Goal: Task Accomplishment & Management: Manage account settings

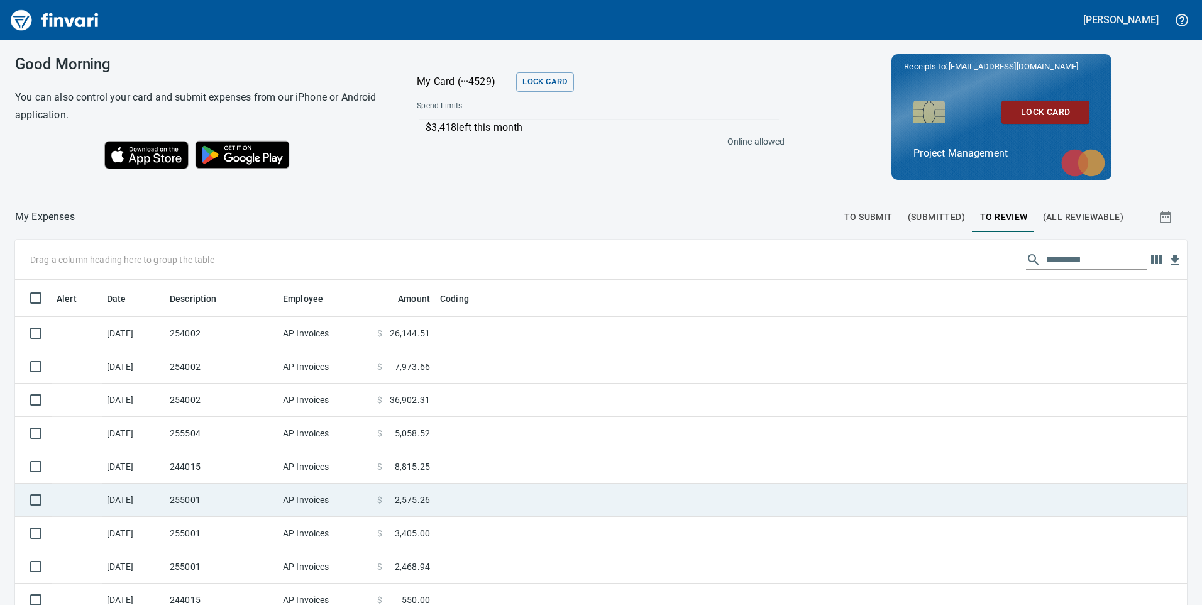
scroll to position [457, 1144]
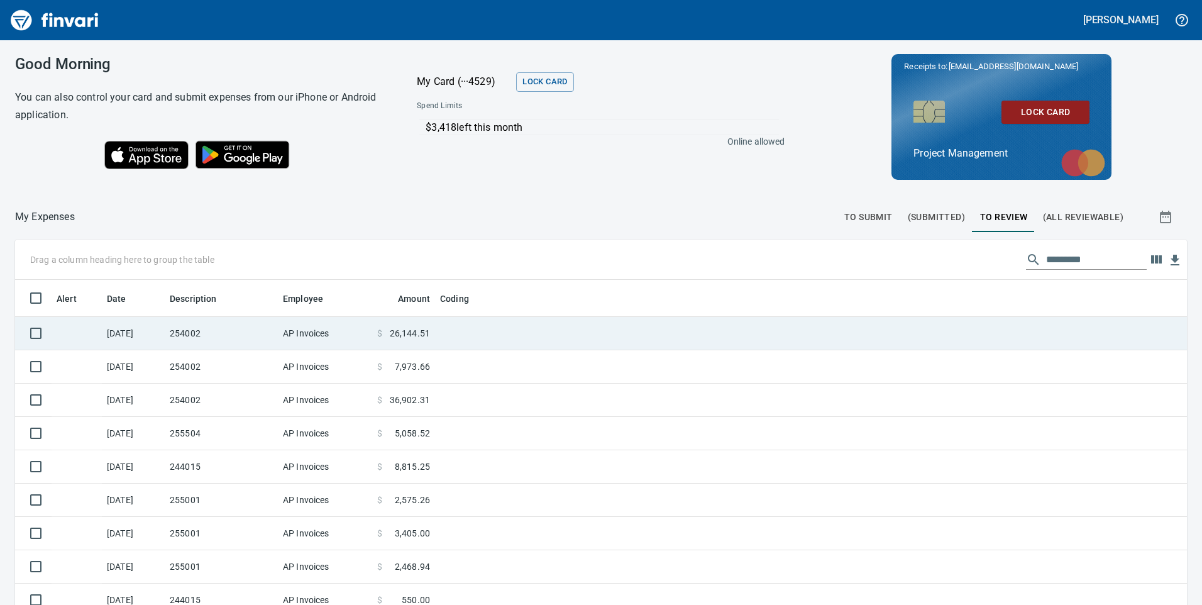
scroll to position [457, 1144]
click at [224, 333] on td "254002" at bounding box center [221, 333] width 113 height 33
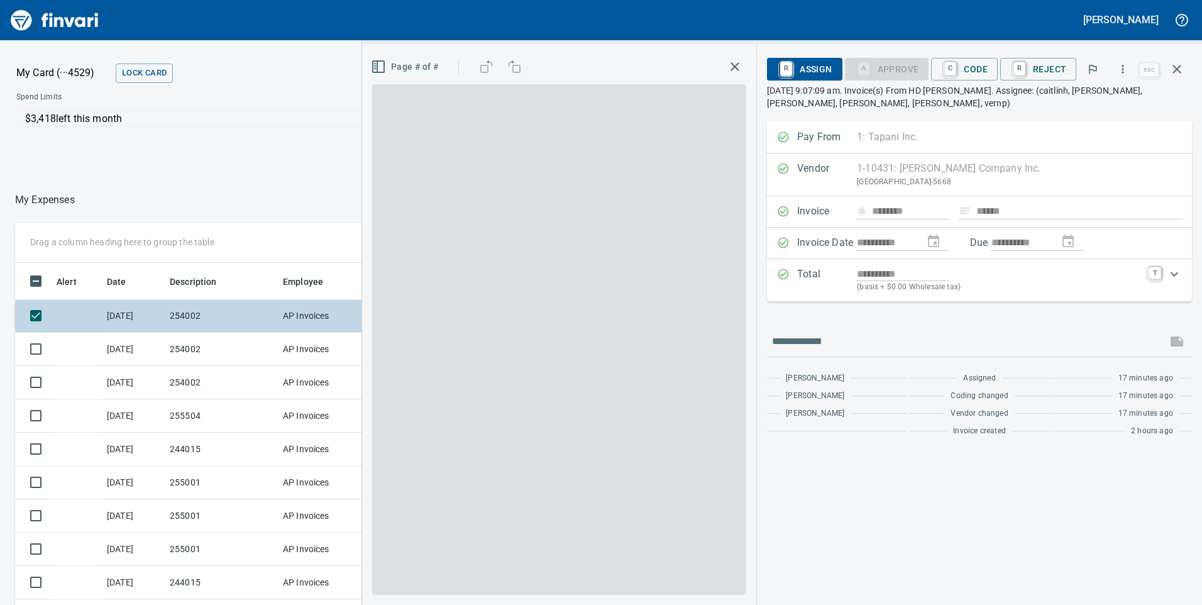
scroll to position [457, 829]
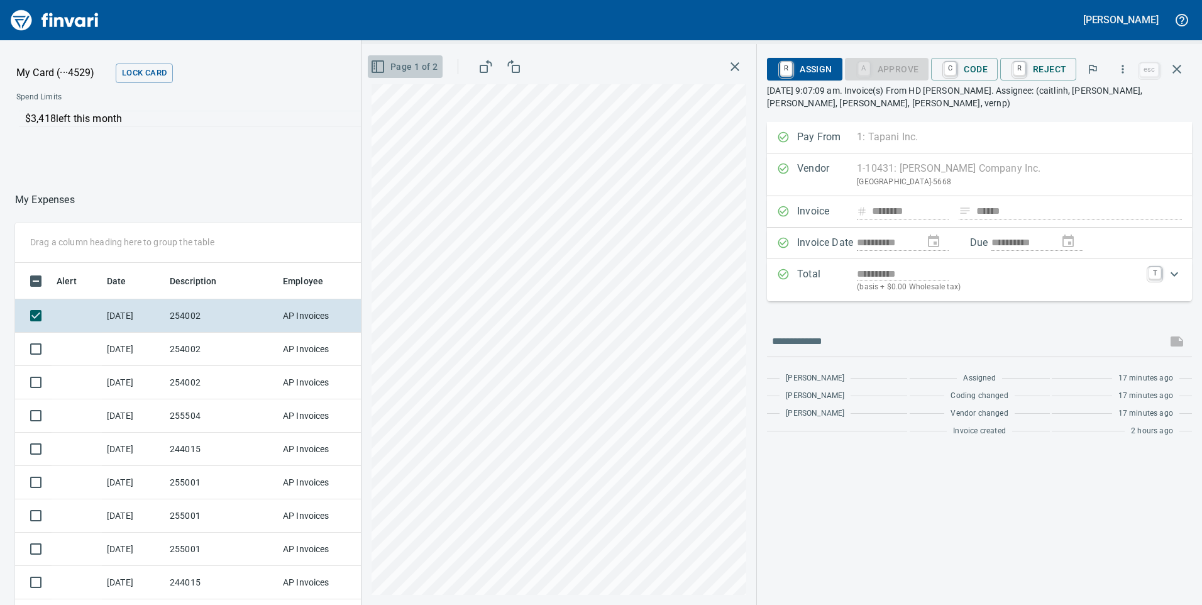
click at [413, 66] on span "Page 1 of 2" at bounding box center [405, 67] width 65 height 16
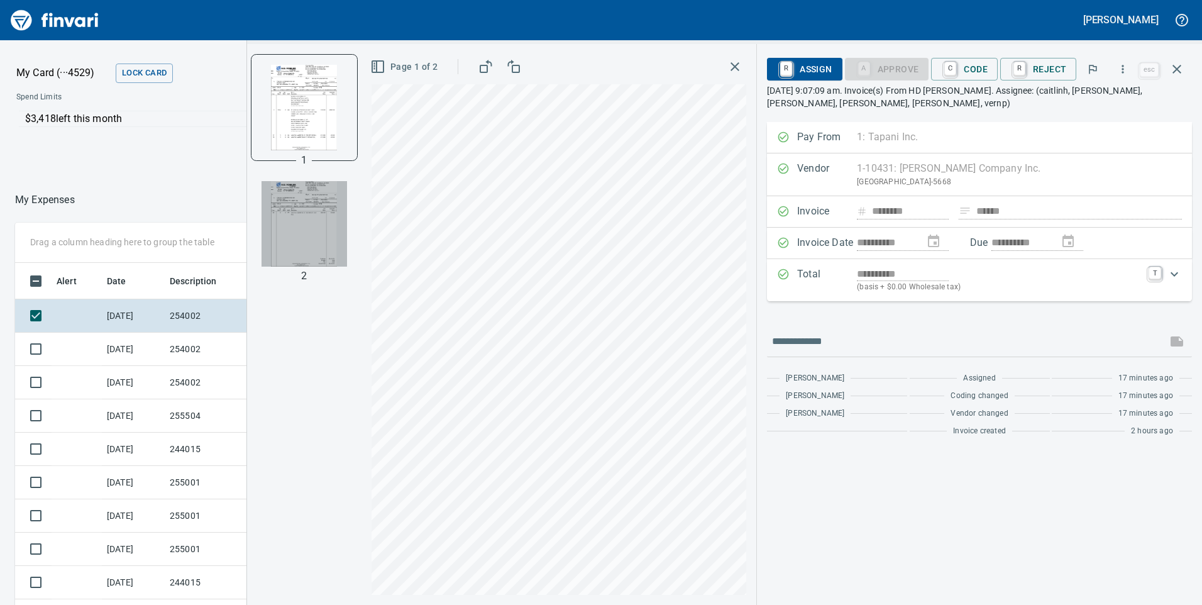
click at [327, 214] on img "button" at bounding box center [305, 224] width 86 height 86
click at [304, 101] on img "button" at bounding box center [305, 107] width 86 height 86
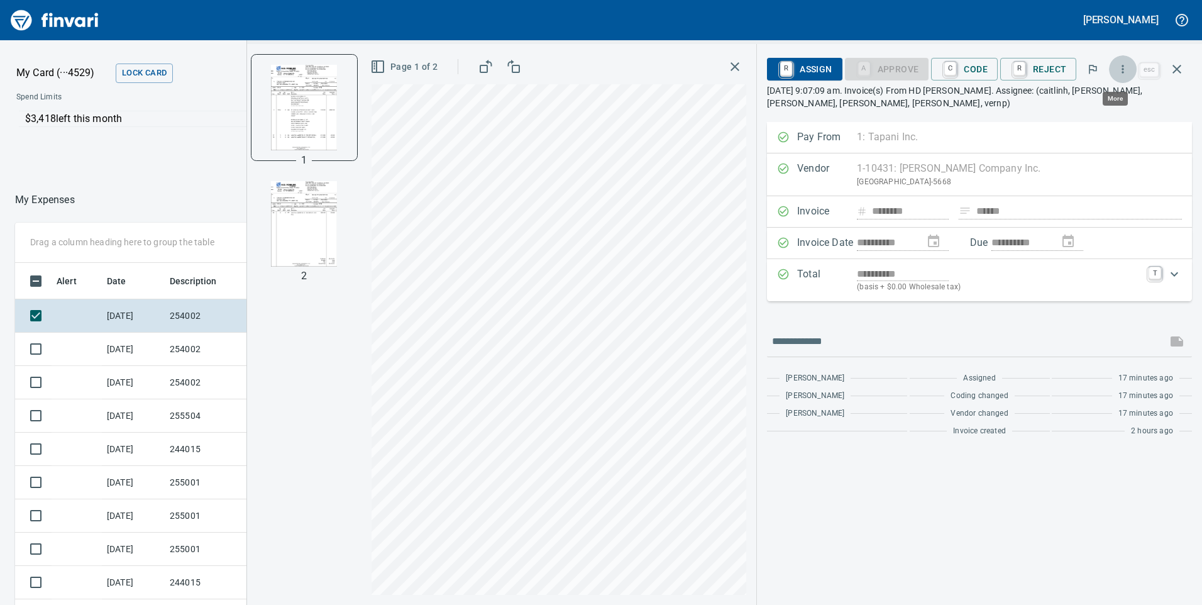
click at [1123, 71] on icon "button" at bounding box center [1123, 69] width 13 height 13
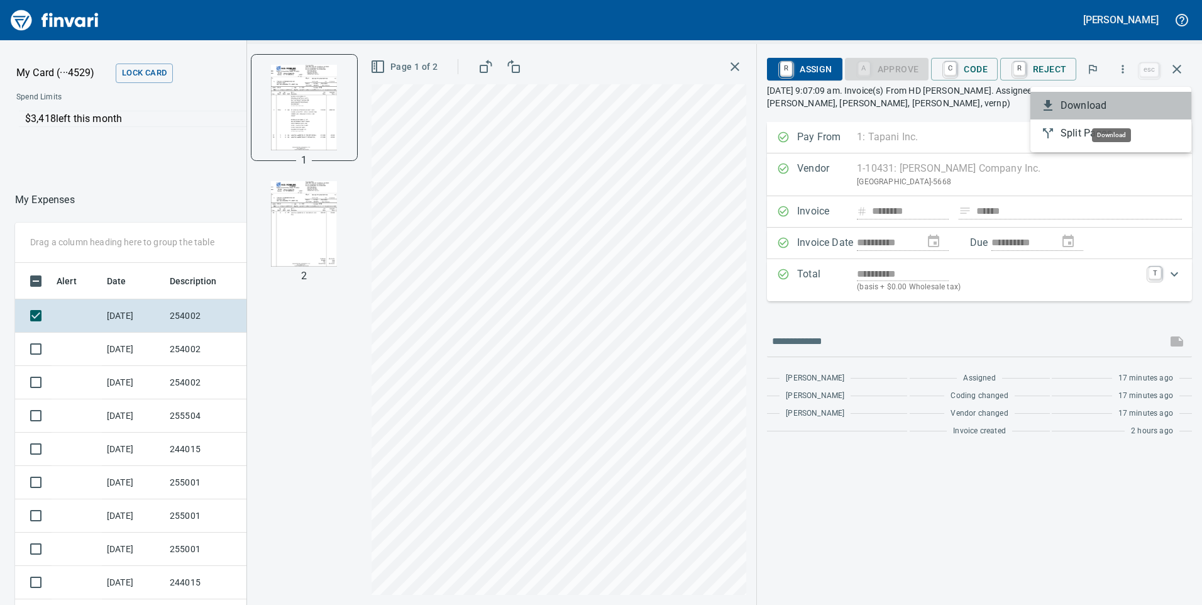
click at [1054, 105] on icon at bounding box center [1048, 105] width 15 height 15
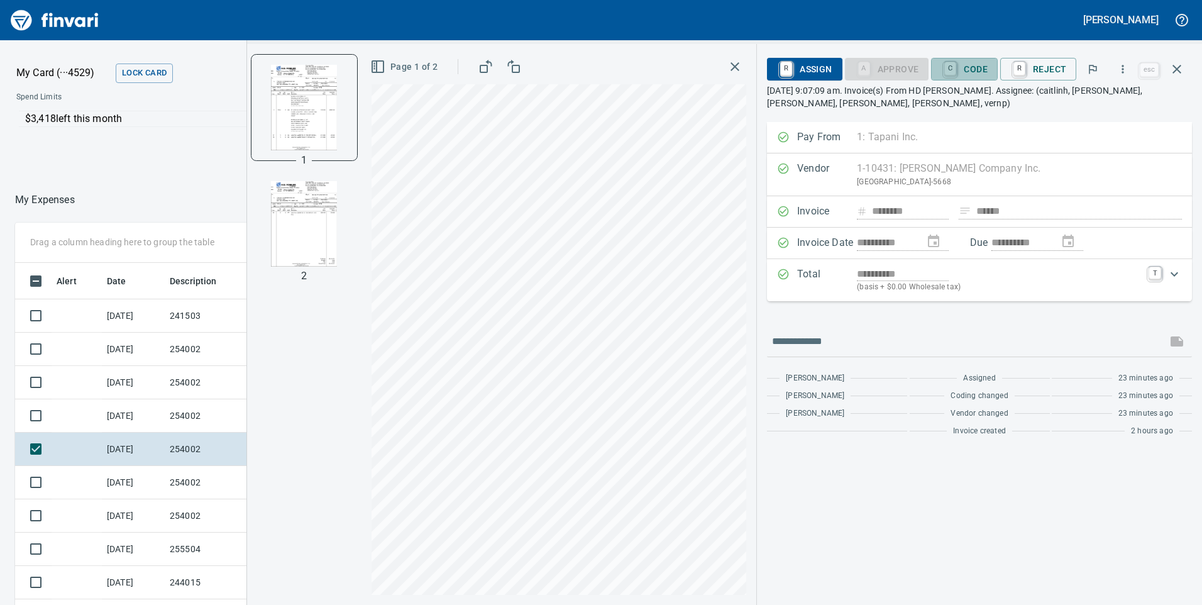
click at [981, 60] on span "C Code" at bounding box center [964, 68] width 47 height 21
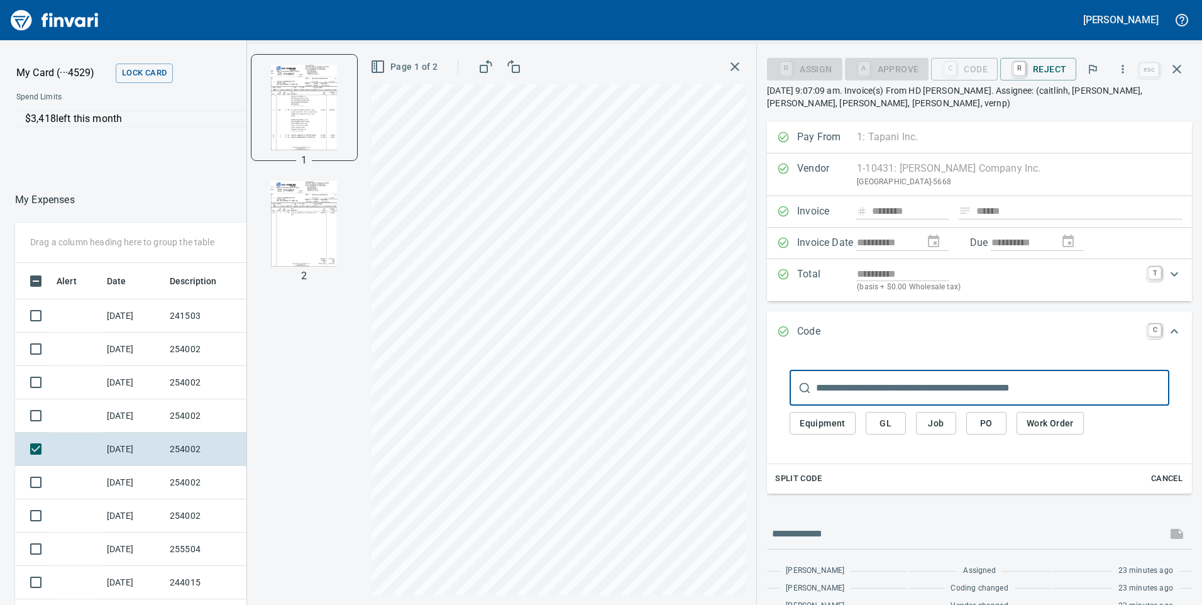
click at [805, 478] on span "Split Code" at bounding box center [798, 479] width 47 height 14
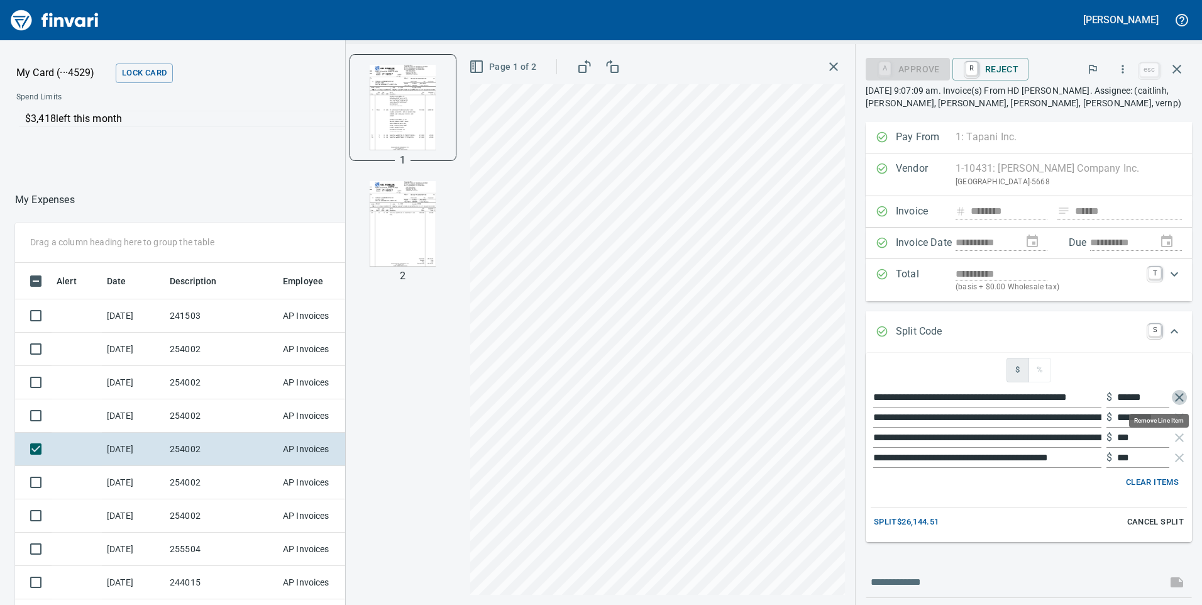
click at [1172, 395] on icon "button" at bounding box center [1179, 397] width 15 height 15
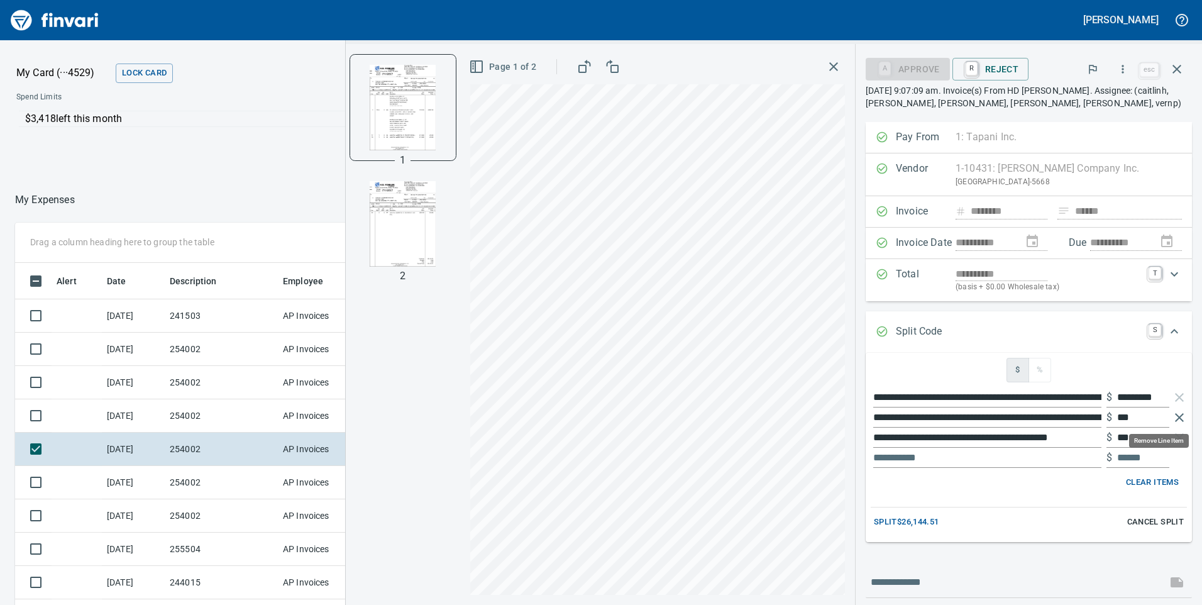
click at [1175, 417] on icon "button" at bounding box center [1179, 417] width 9 height 9
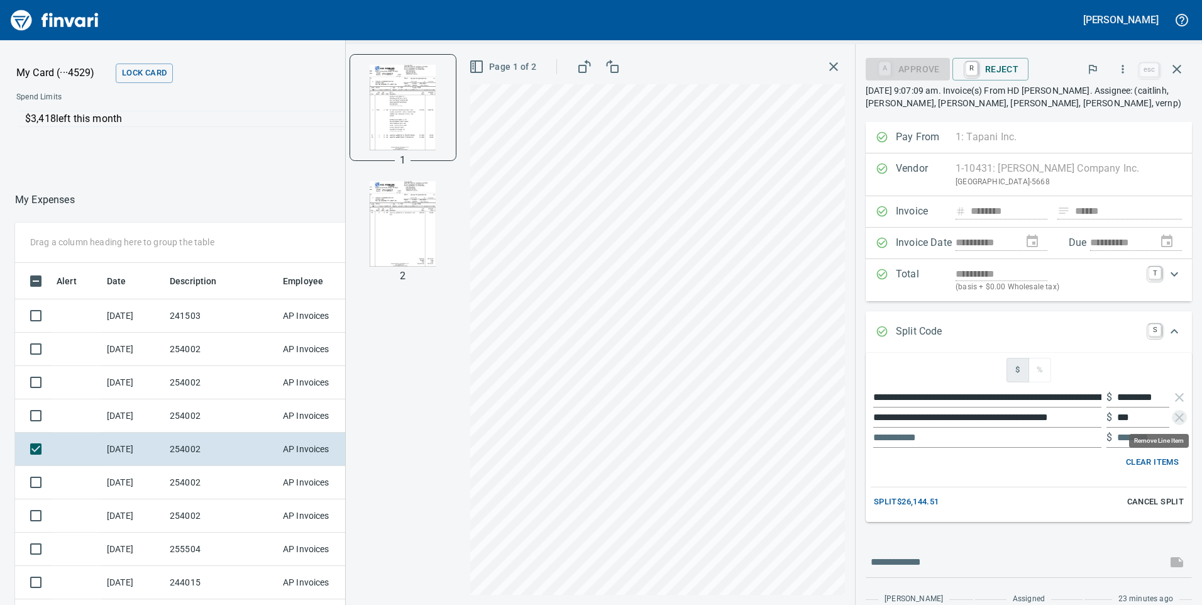
click at [1172, 417] on icon "button" at bounding box center [1179, 417] width 15 height 15
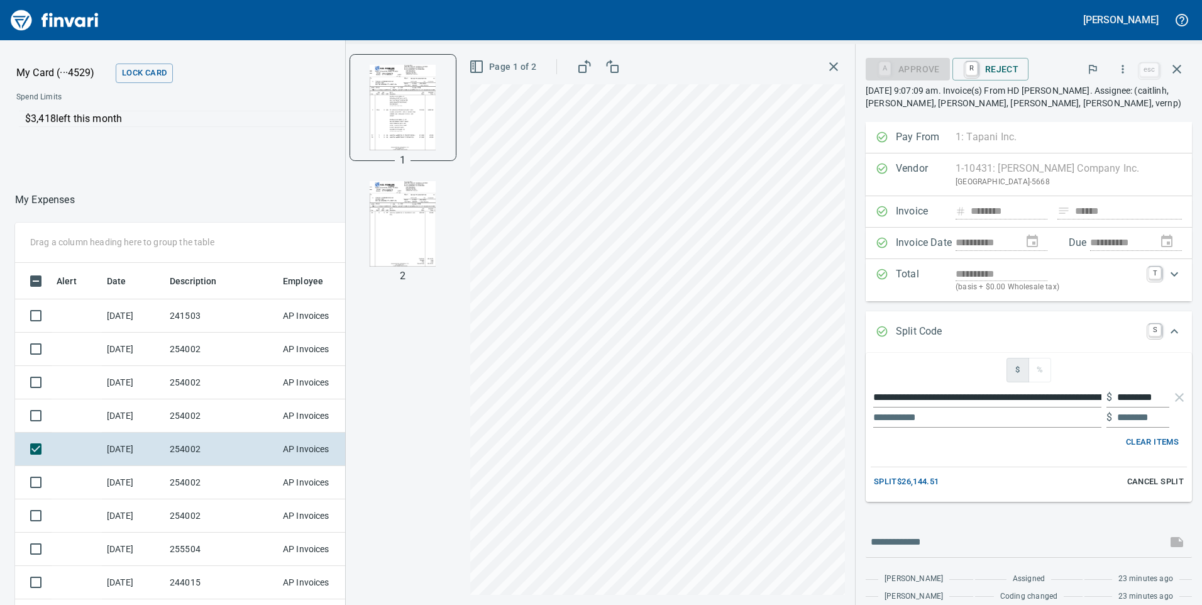
click at [897, 482] on span "Split $26,144.51" at bounding box center [906, 482] width 65 height 14
type input "********"
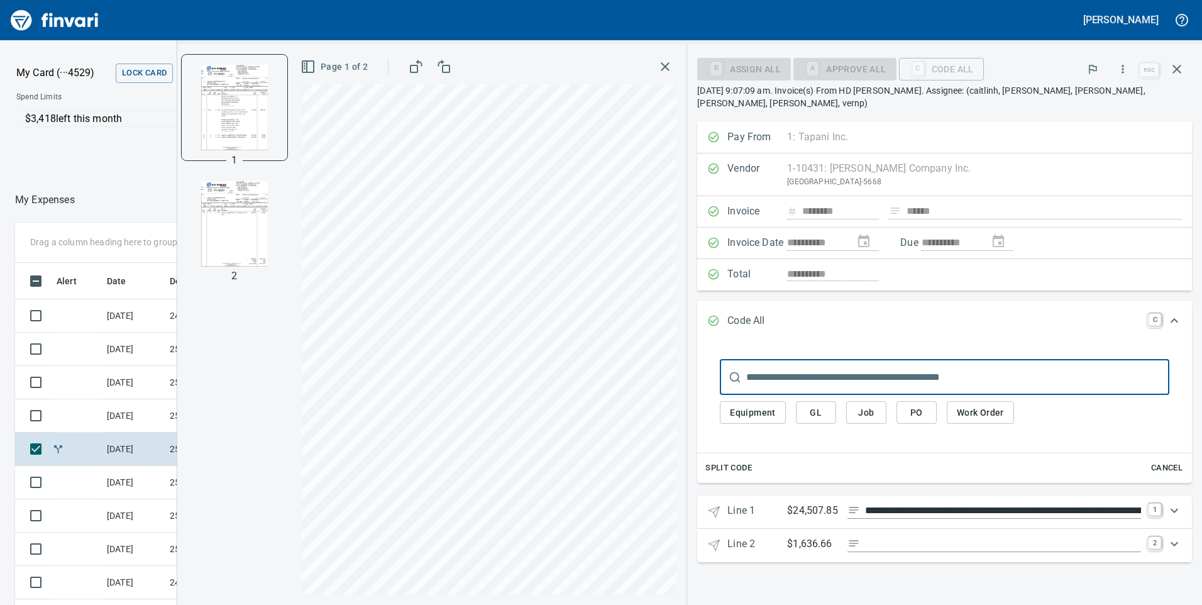
click at [1173, 509] on icon "Expand" at bounding box center [1174, 510] width 15 height 15
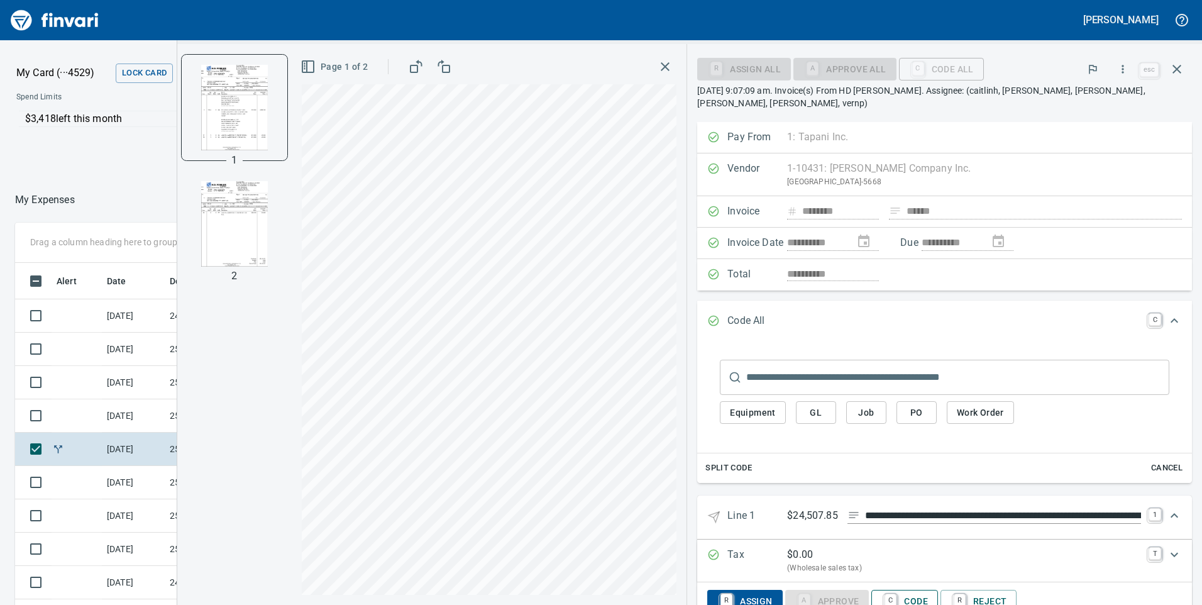
scroll to position [81, 0]
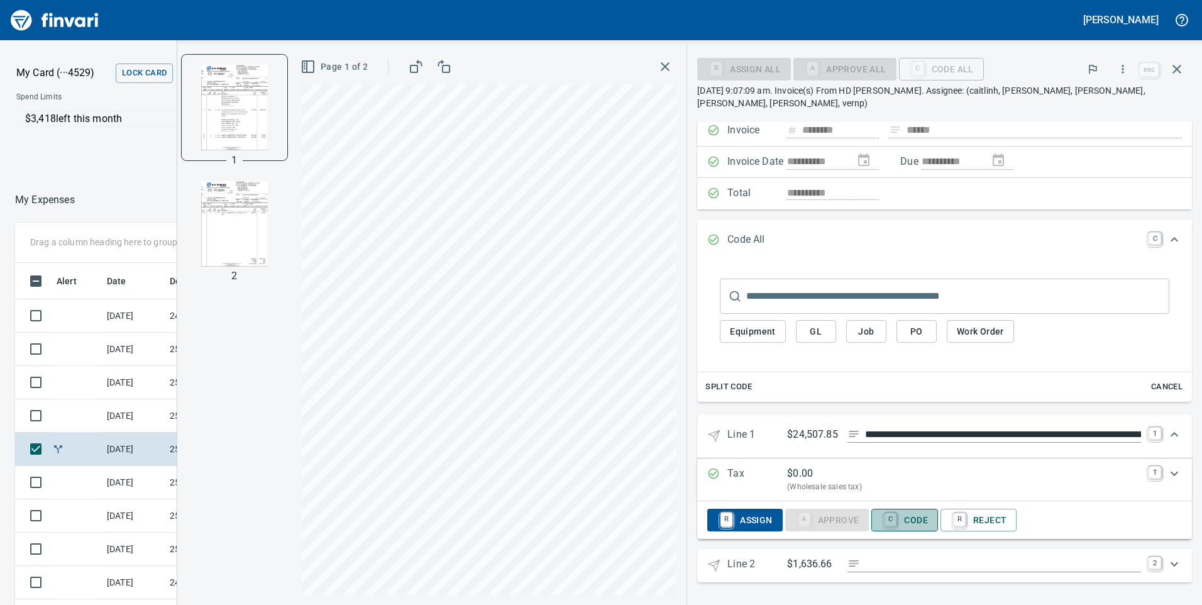
click at [913, 521] on span "C Code" at bounding box center [904, 519] width 47 height 21
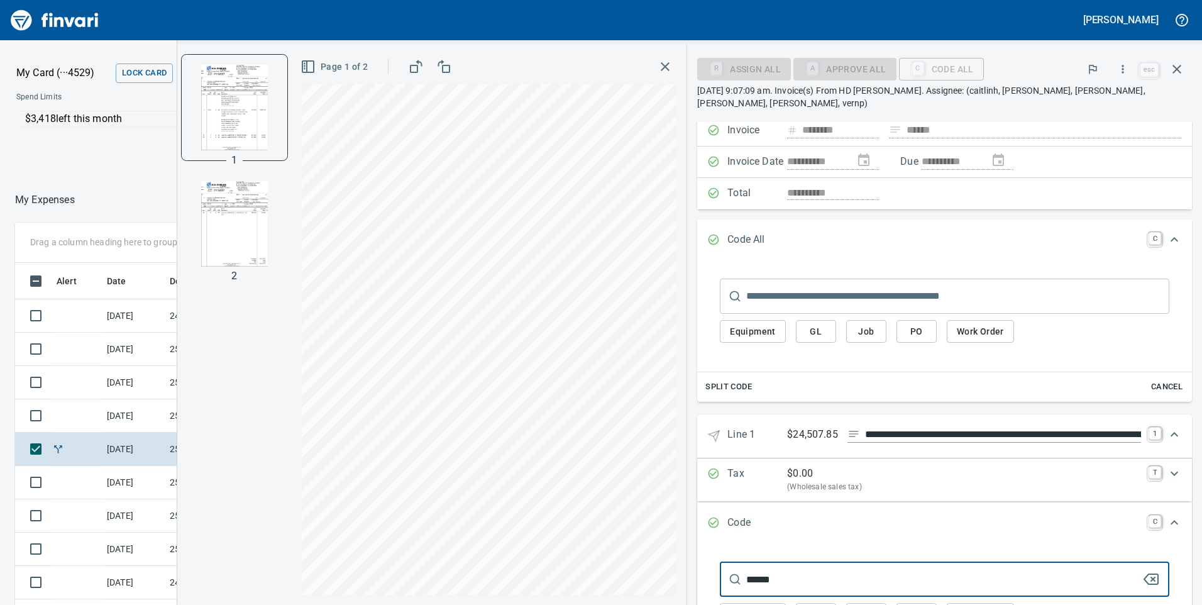
scroll to position [207, 0]
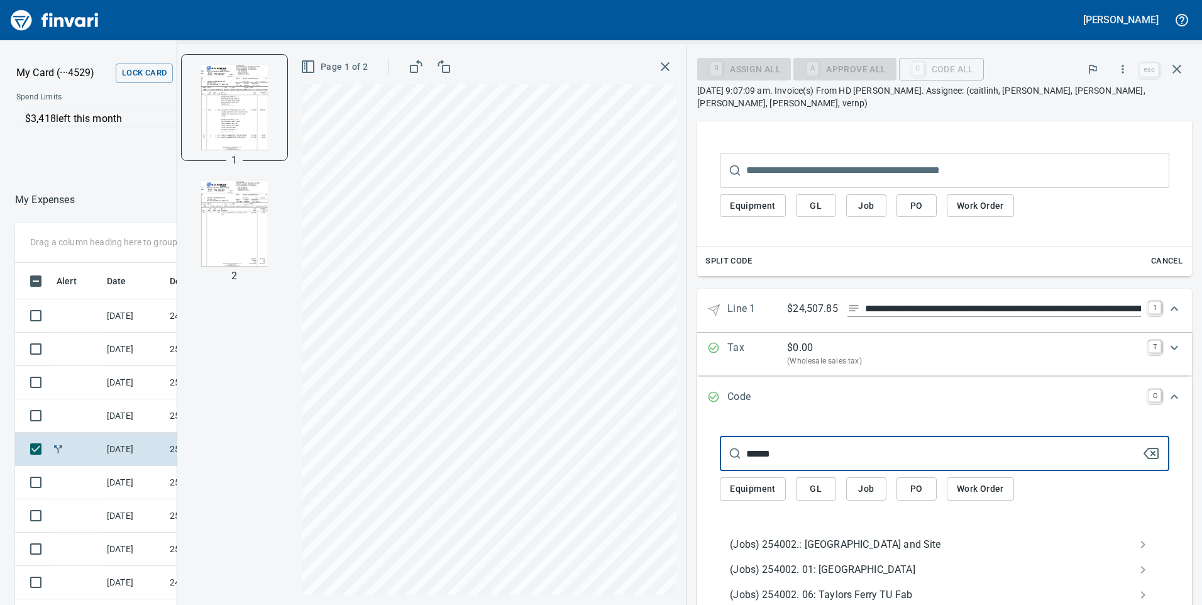
type input "******"
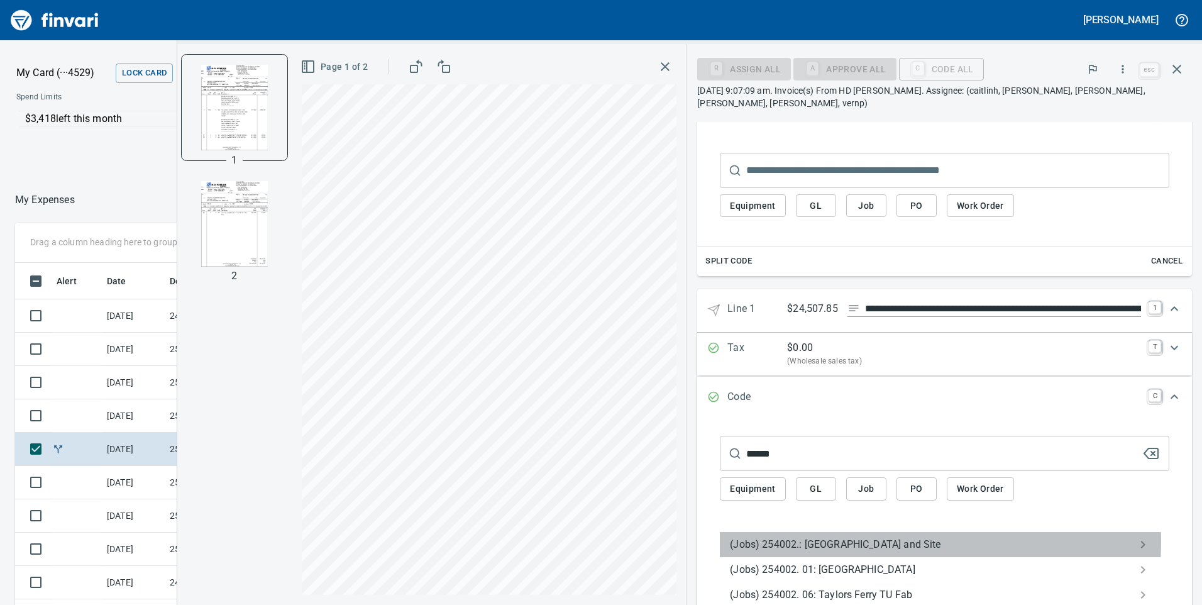
click at [837, 541] on span "(Jobs) 254002.: [GEOGRAPHIC_DATA] and Site" at bounding box center [934, 544] width 409 height 15
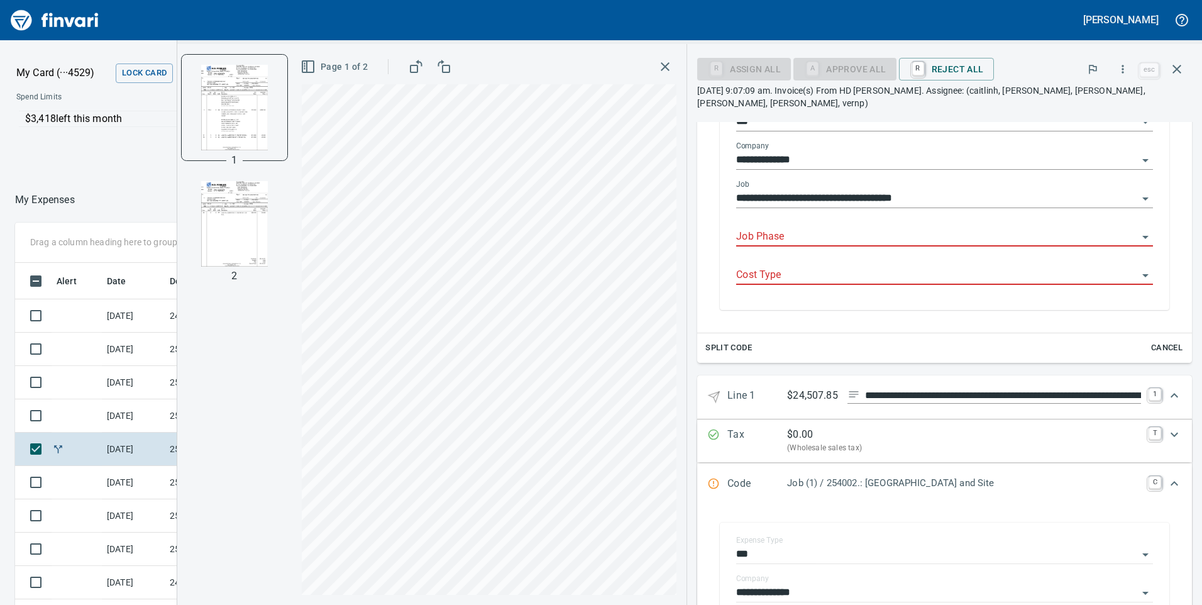
scroll to position [457, 829]
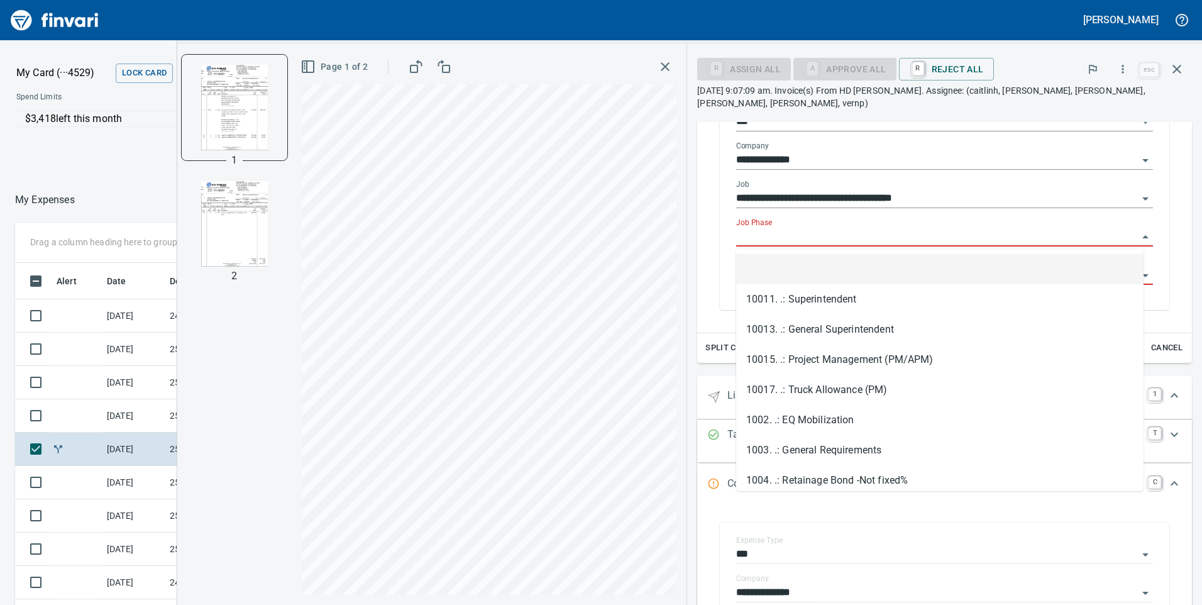
click at [821, 241] on input "Job Phase" at bounding box center [937, 237] width 402 height 18
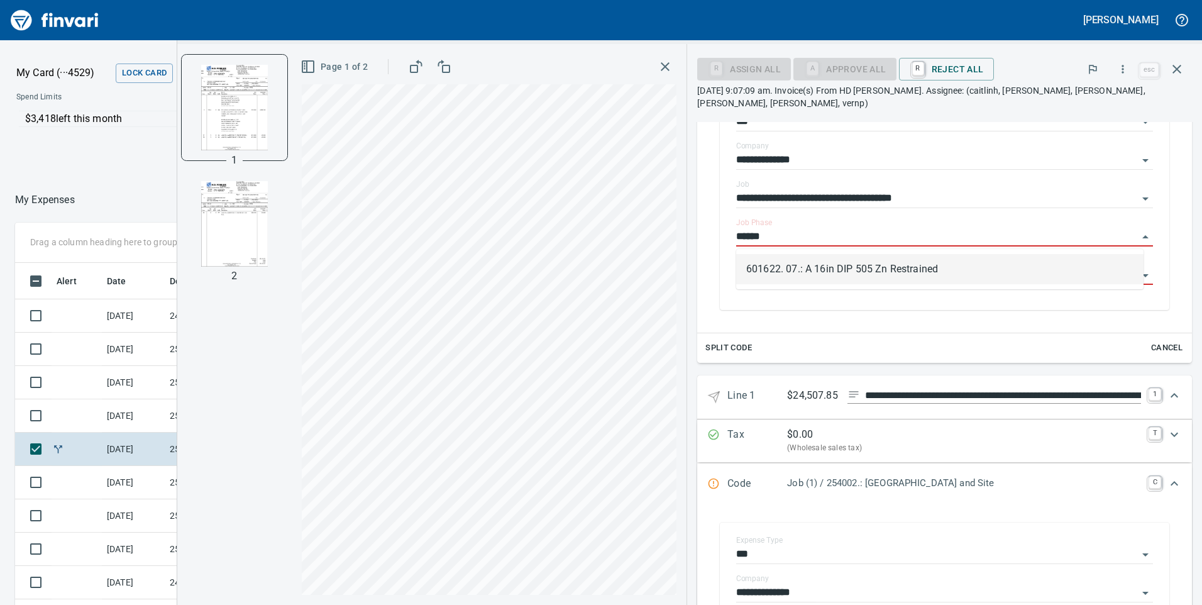
click at [805, 267] on li "601622. 07.: A 16in DIP 505 Zn Restrained" at bounding box center [939, 269] width 407 height 30
click at [767, 273] on input "Cost Type" at bounding box center [937, 276] width 402 height 18
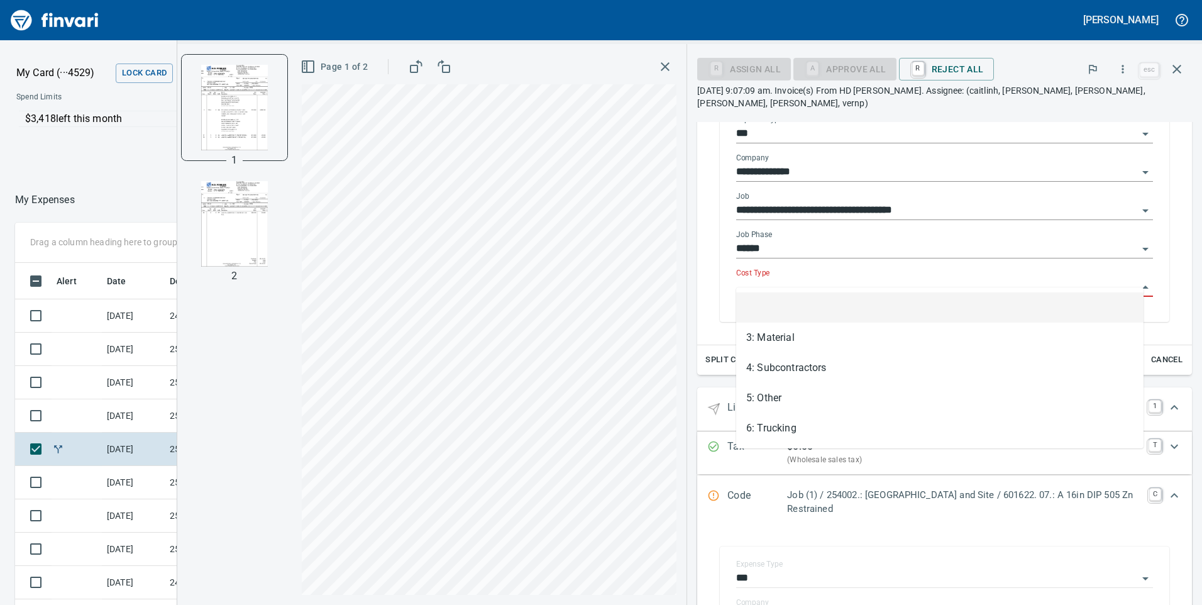
type input "**********"
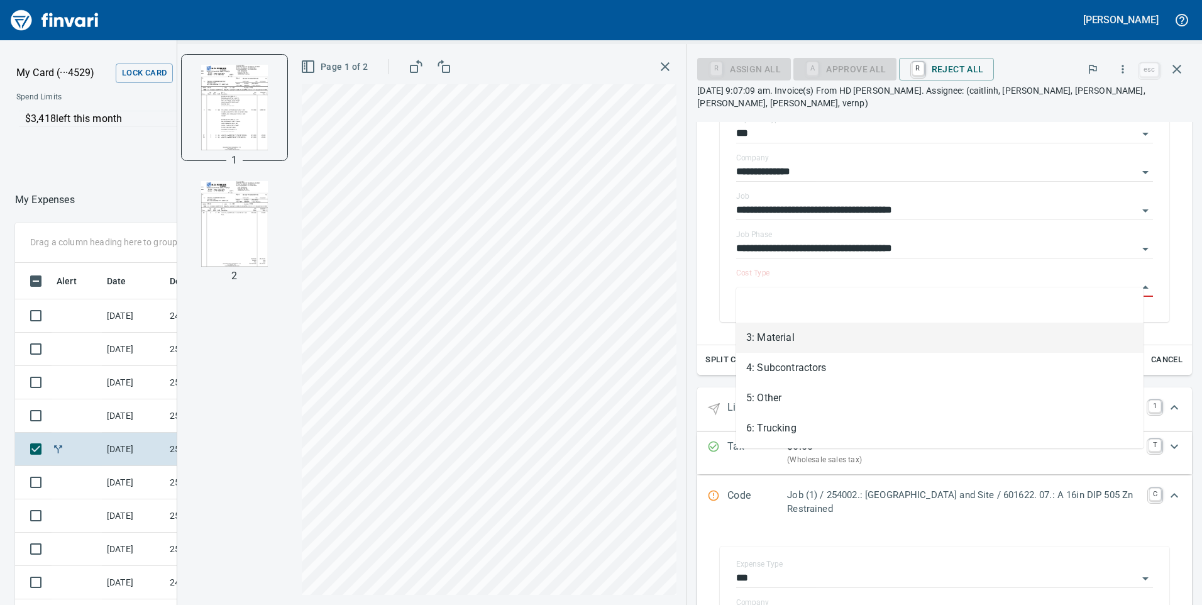
scroll to position [282, 0]
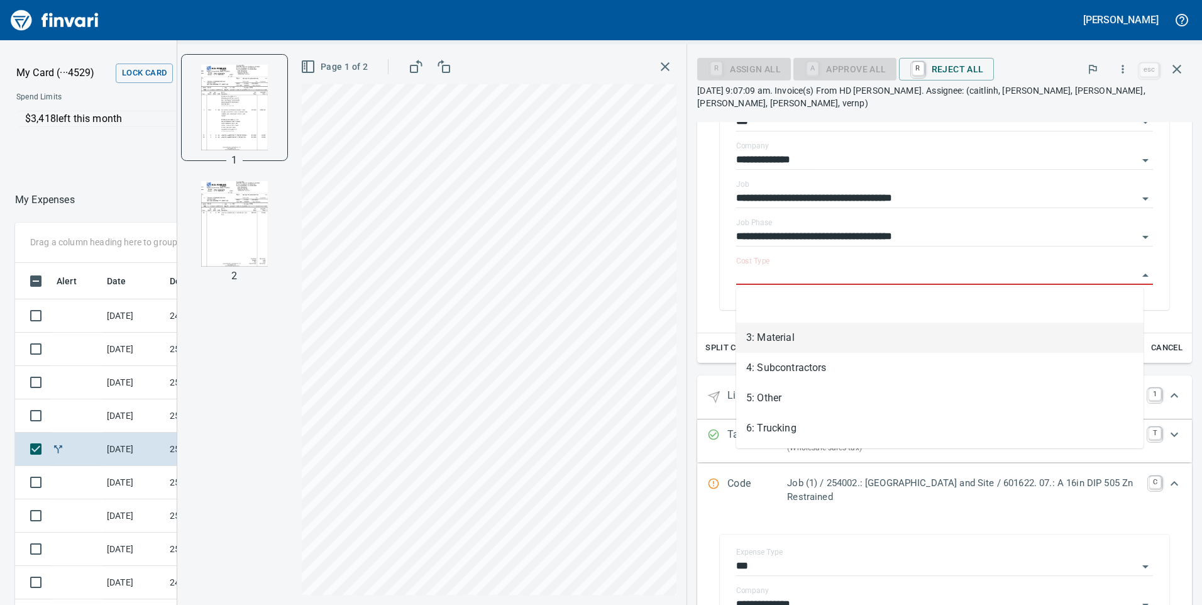
click at [769, 336] on li "3: Material" at bounding box center [939, 338] width 407 height 30
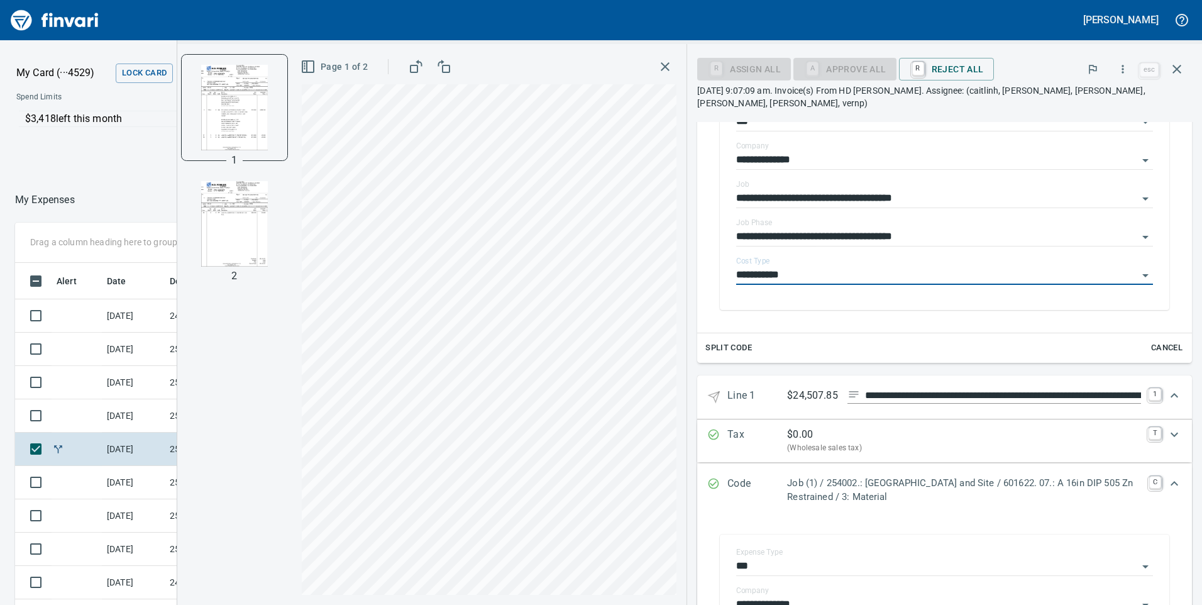
type input "**********"
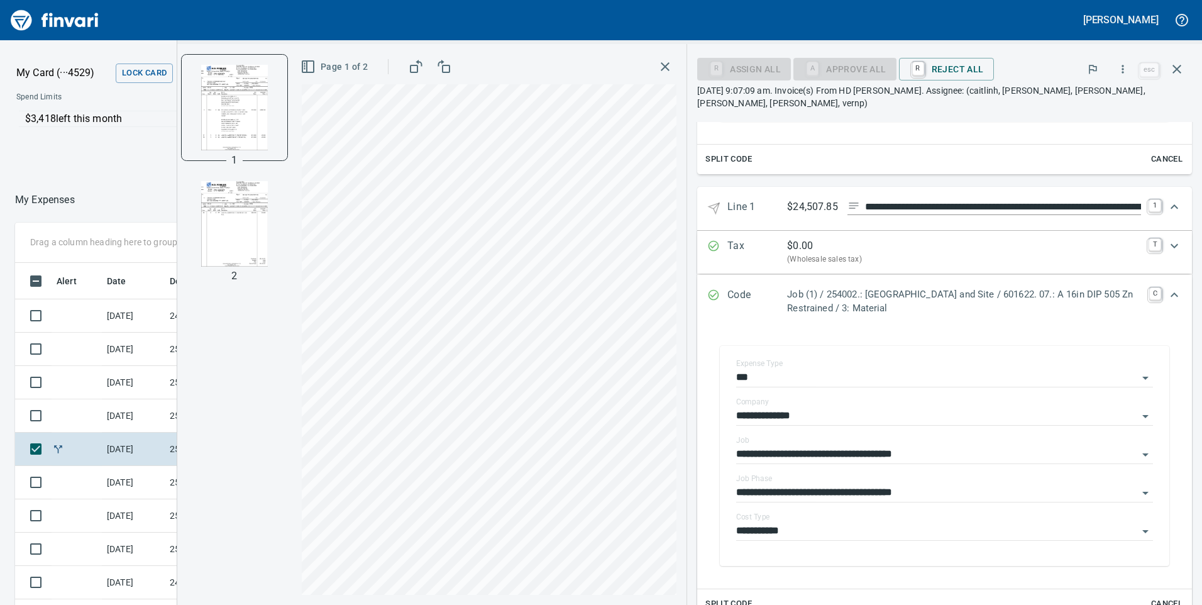
scroll to position [588, 0]
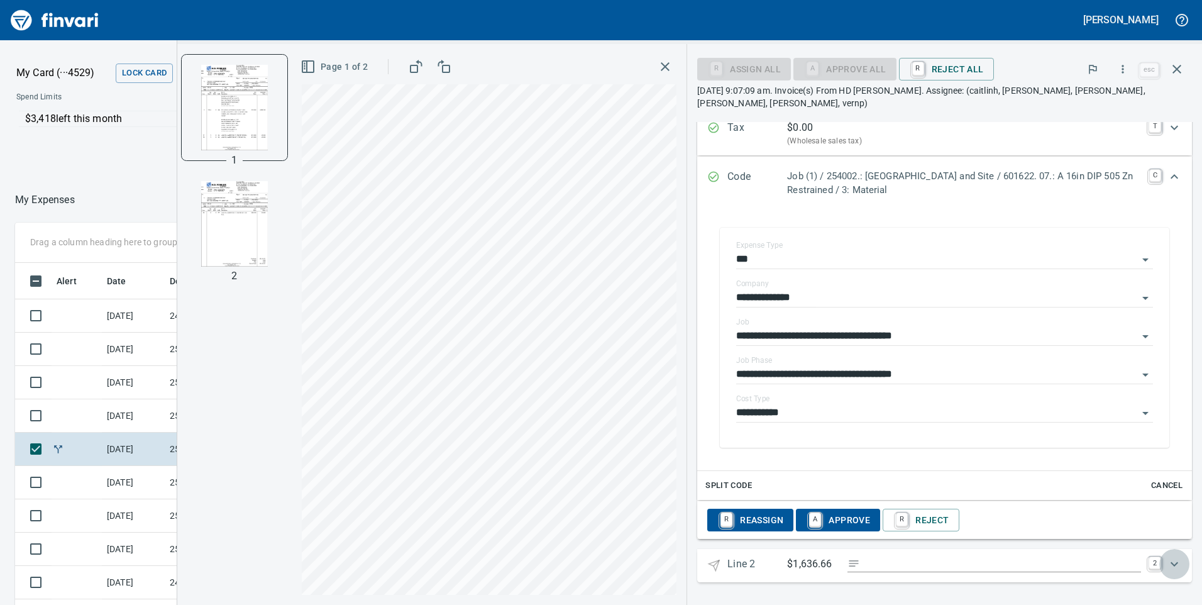
click at [1171, 564] on icon "Expand" at bounding box center [1175, 564] width 8 height 4
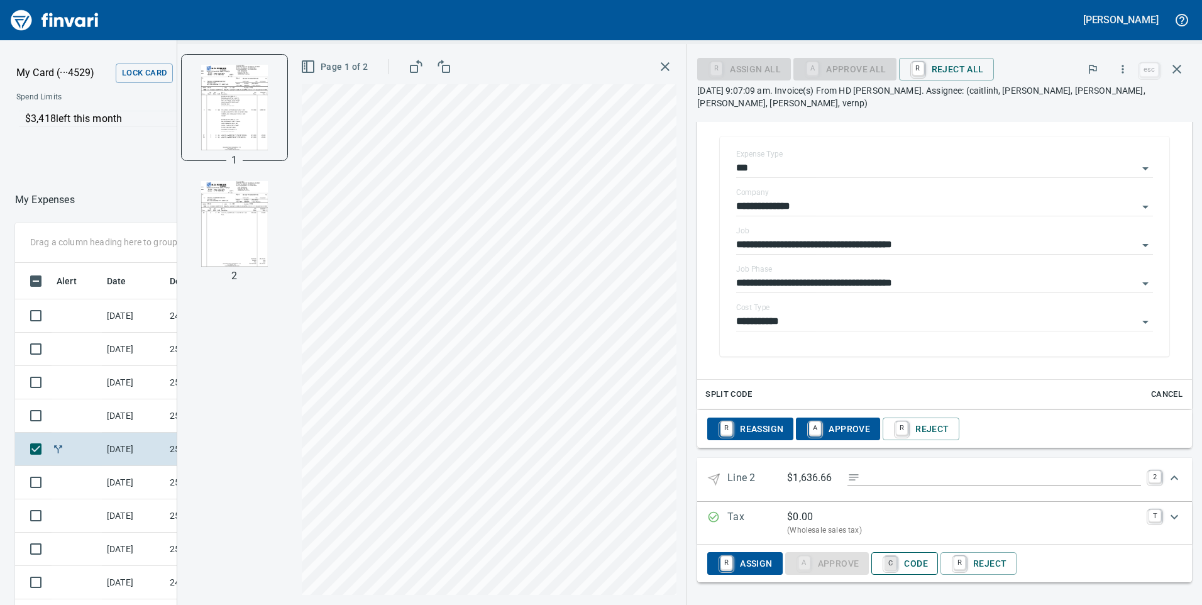
scroll to position [457, 829]
click at [904, 562] on span "C Code" at bounding box center [904, 563] width 47 height 21
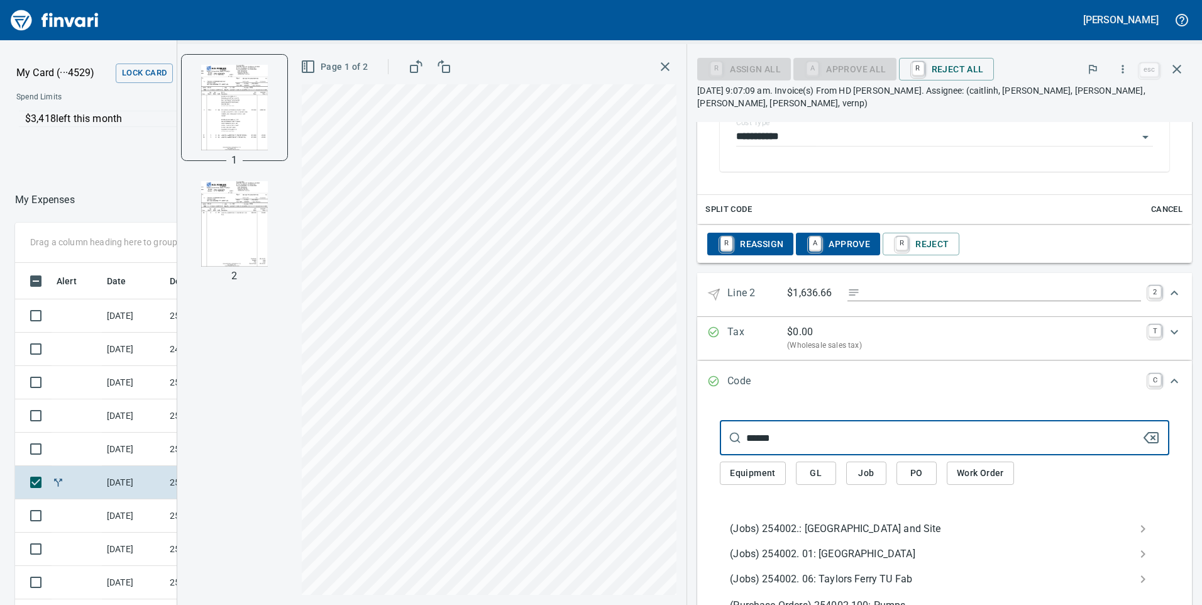
type input "******"
click at [793, 530] on span "(Jobs) 254002.: [GEOGRAPHIC_DATA] and Site" at bounding box center [934, 528] width 409 height 15
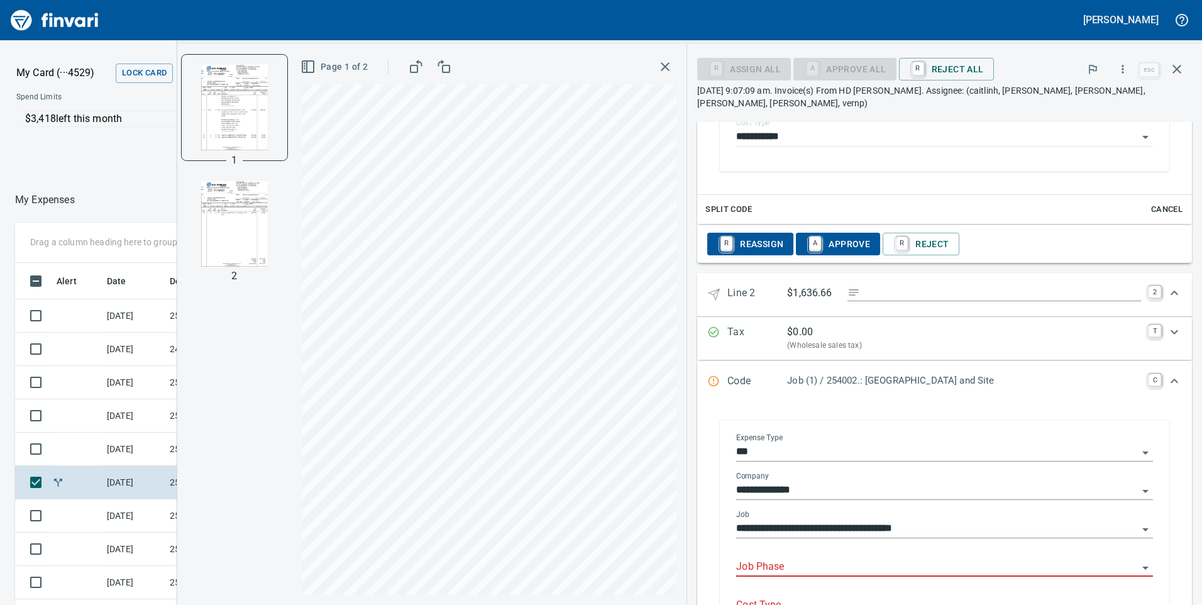
click at [832, 563] on input "Job Phase" at bounding box center [937, 567] width 402 height 18
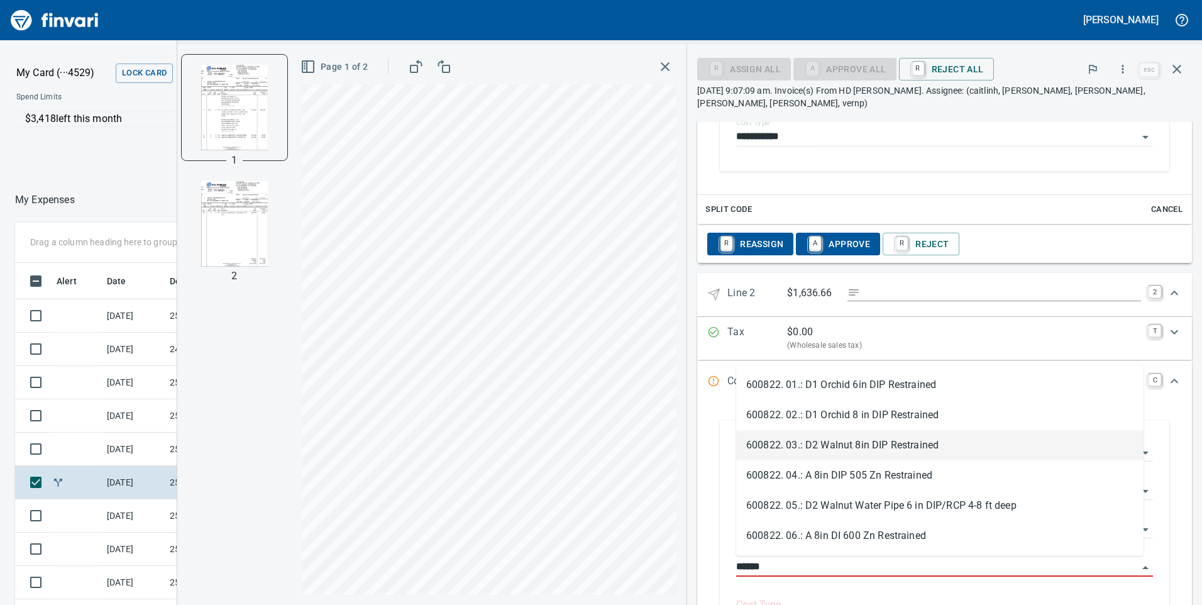
click at [756, 443] on li "600822. 03.: D2 Walnut 8in DIP Restrained" at bounding box center [939, 445] width 407 height 30
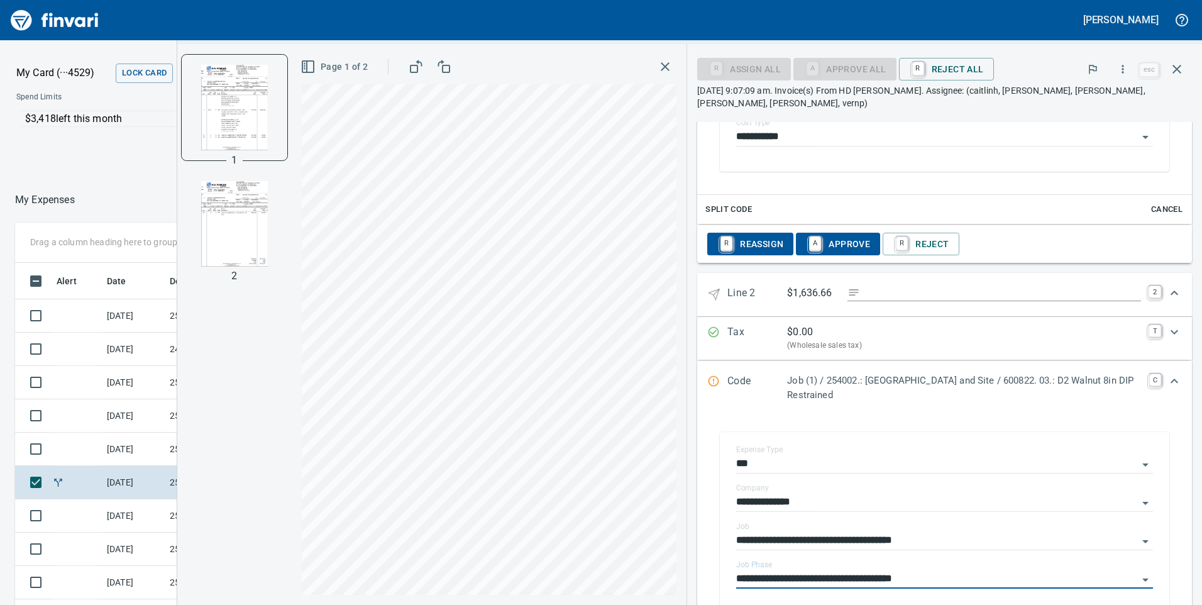
scroll to position [1026, 0]
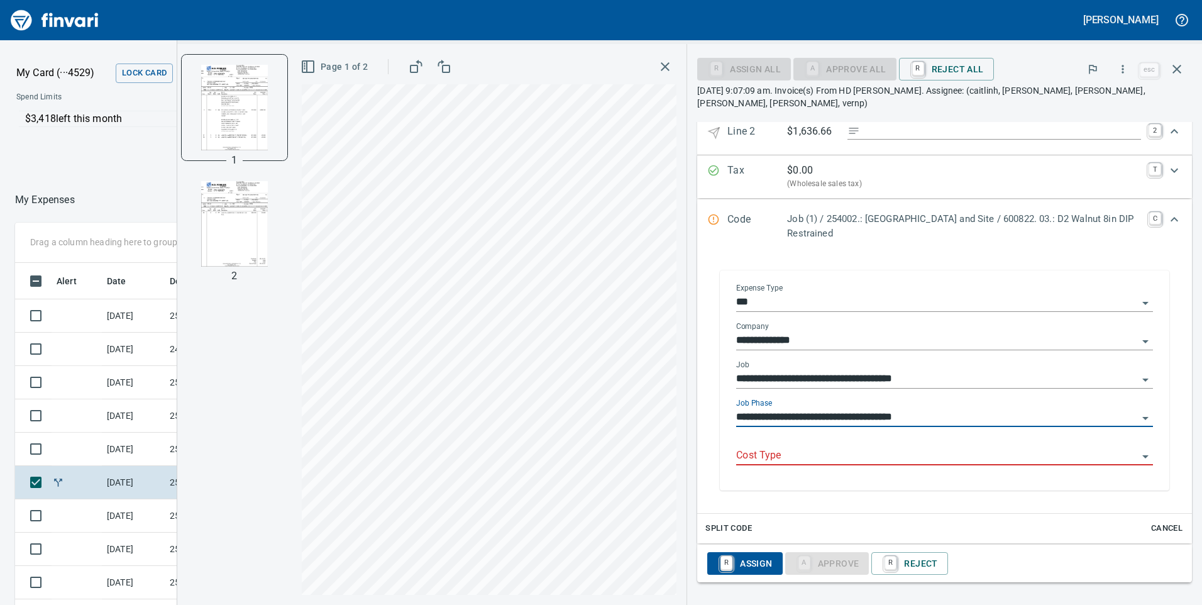
type input "**********"
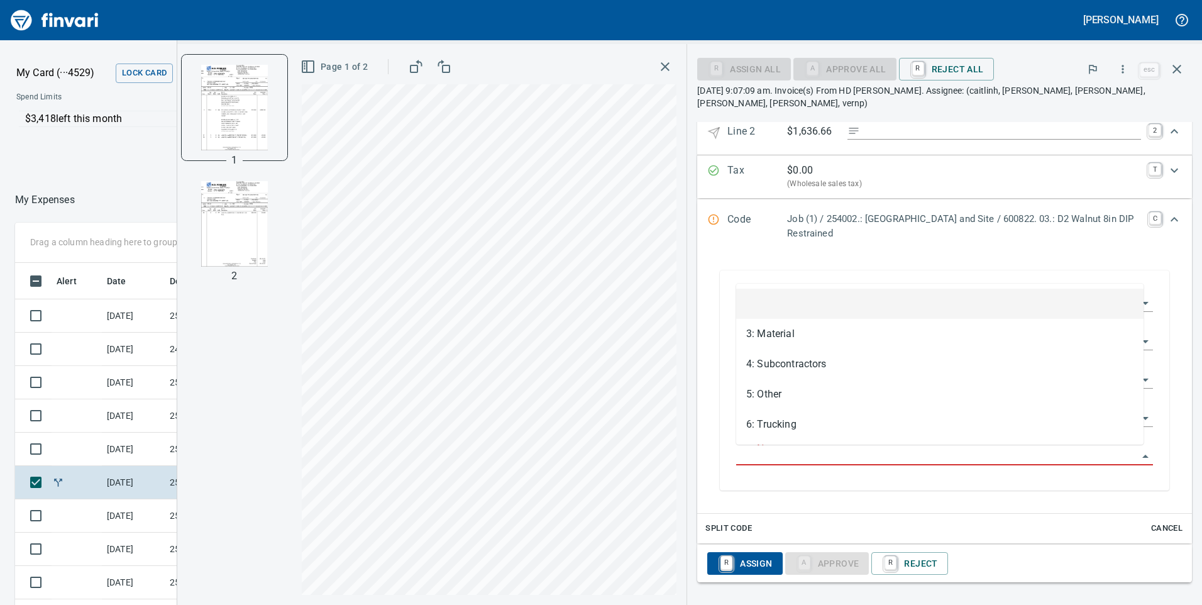
click at [764, 456] on input "Cost Type" at bounding box center [937, 456] width 402 height 18
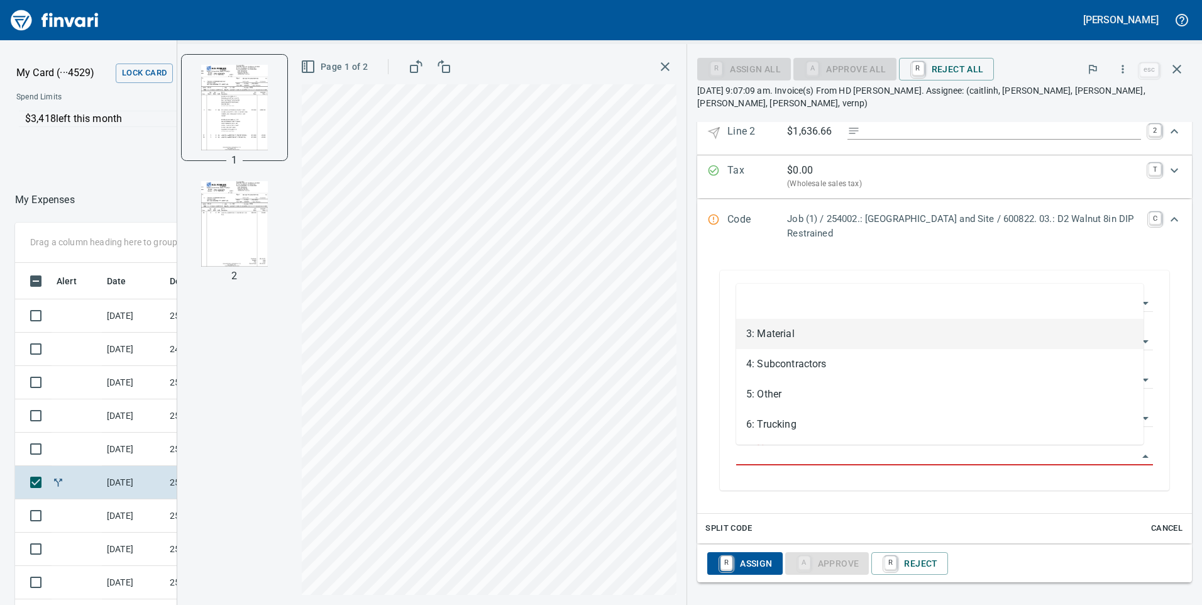
click at [771, 336] on li "3: Material" at bounding box center [939, 334] width 407 height 30
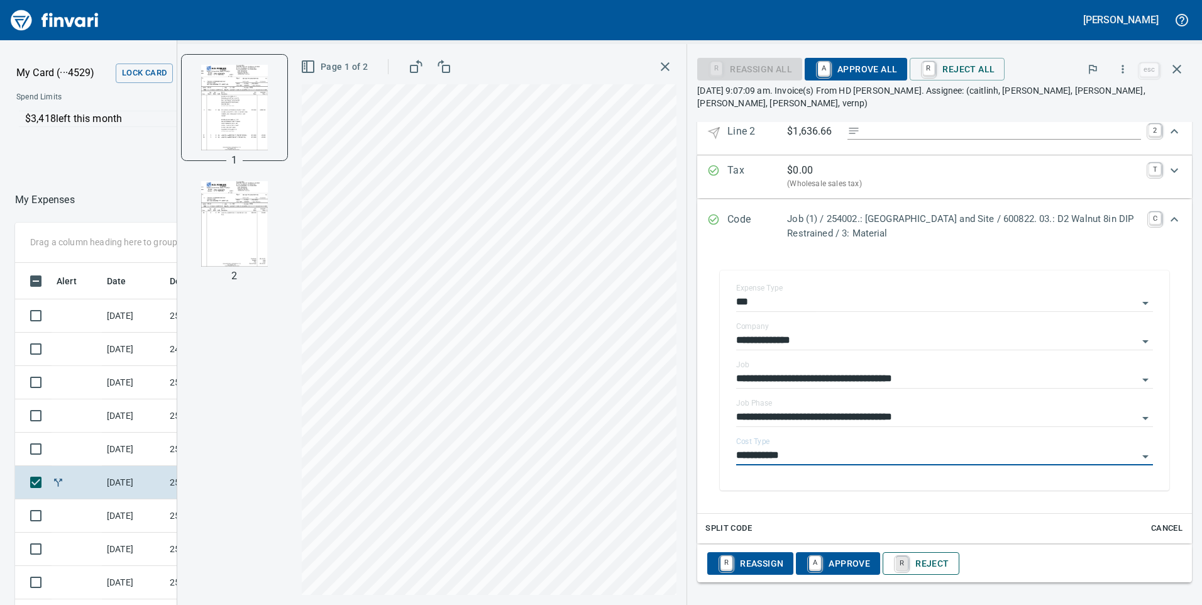
type input "**********"
click at [869, 70] on span "A Approve All" at bounding box center [856, 68] width 82 height 21
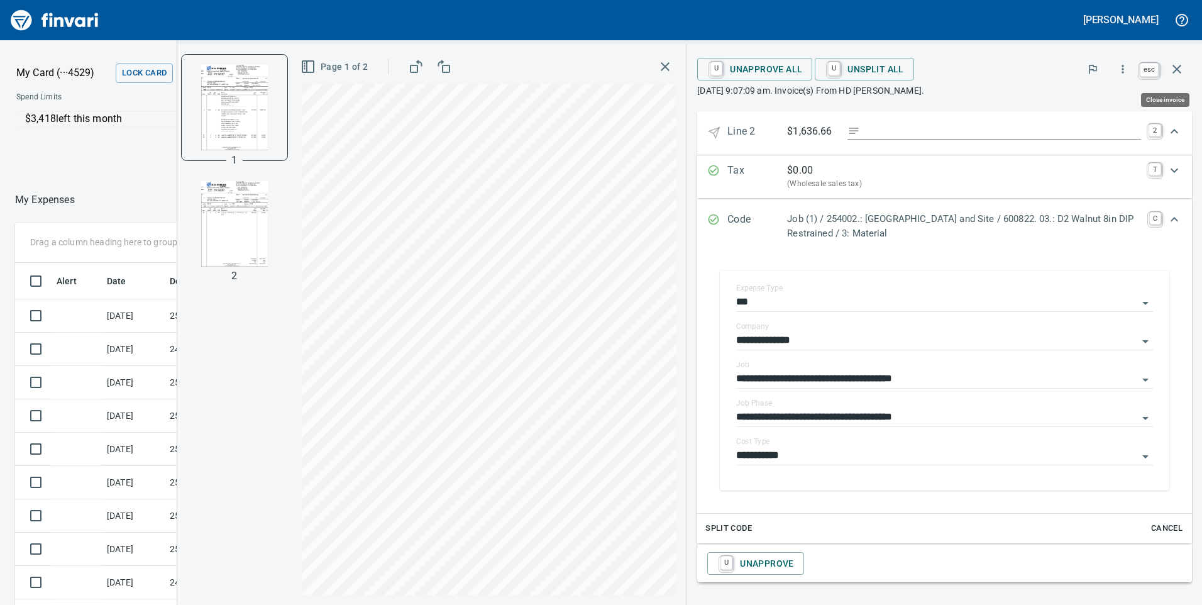
click at [1178, 69] on icon "button" at bounding box center [1177, 69] width 9 height 9
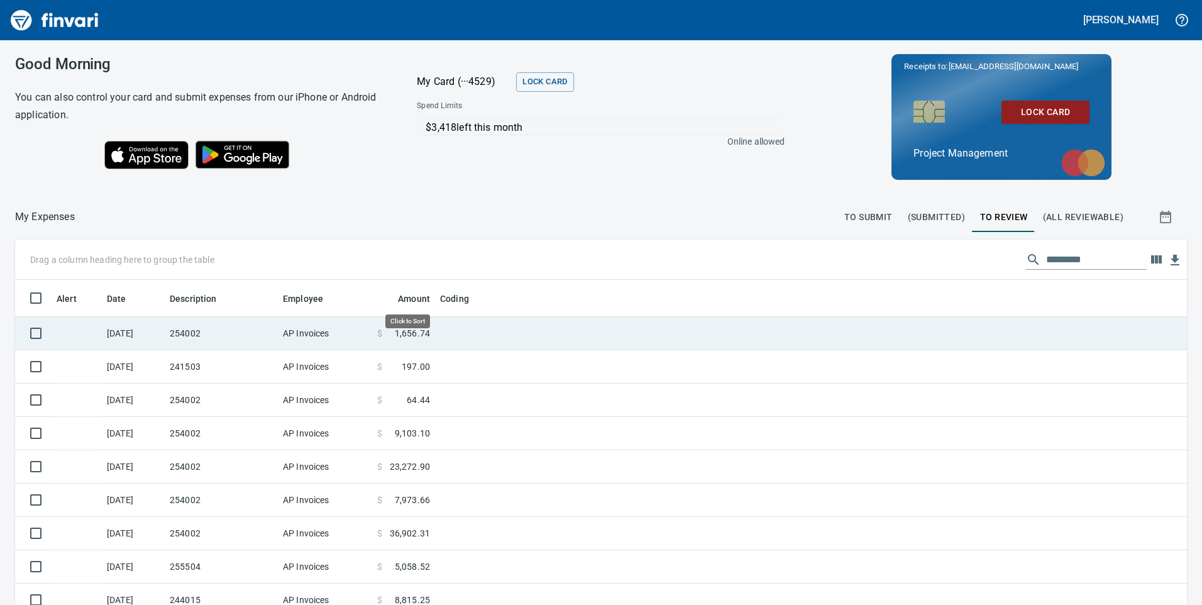
scroll to position [457, 1144]
click at [262, 333] on td "254002" at bounding box center [221, 333] width 113 height 33
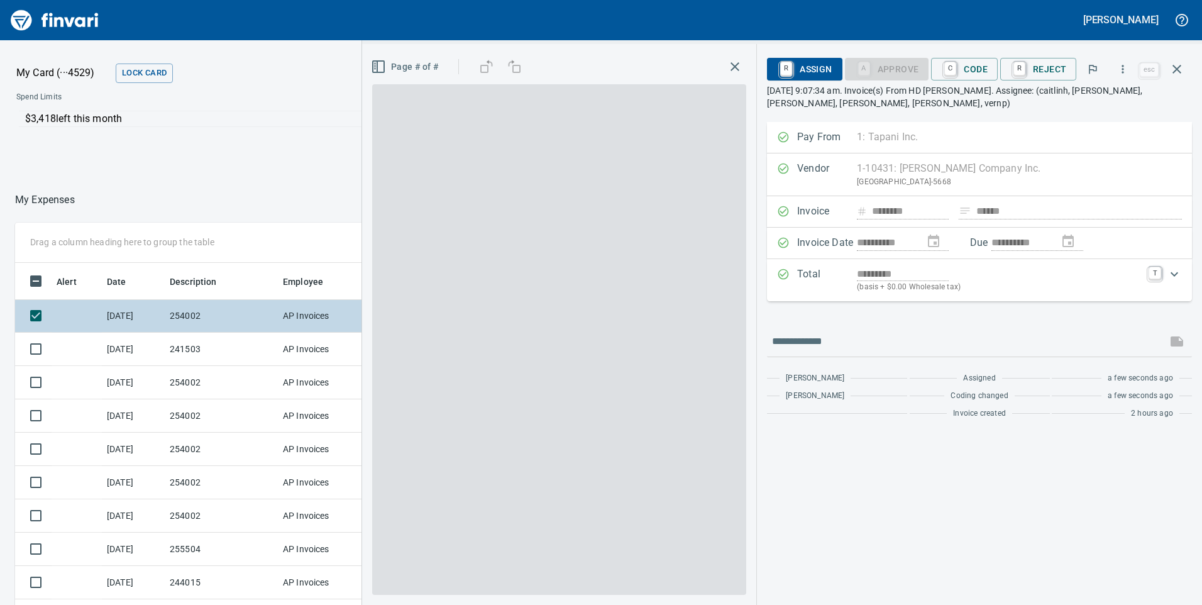
scroll to position [457, 829]
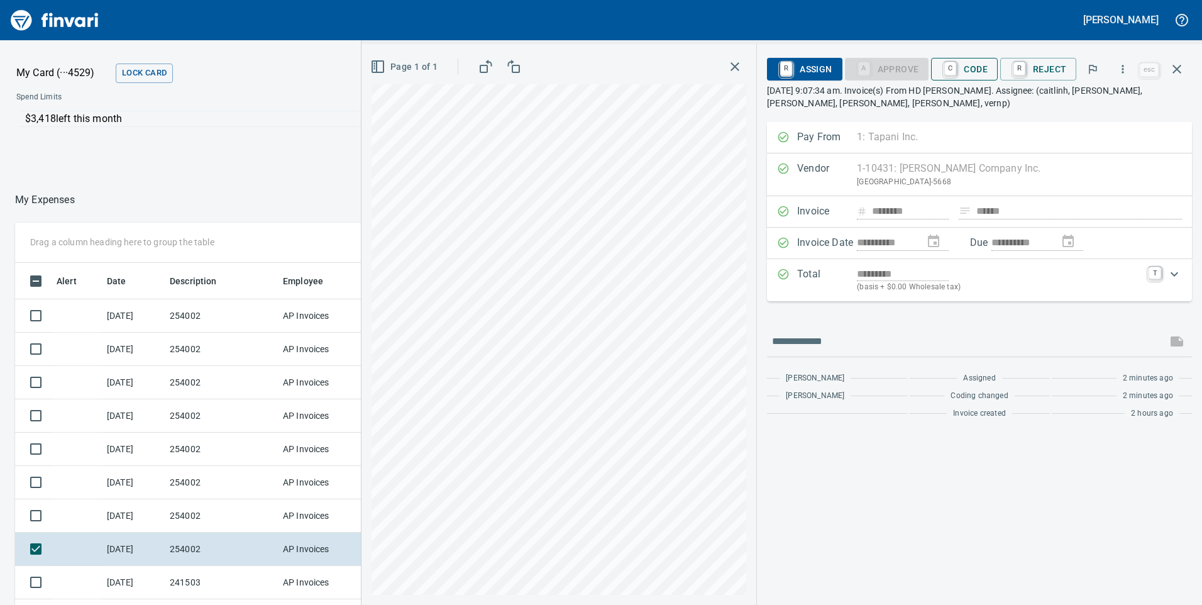
click at [984, 67] on span "C Code" at bounding box center [964, 68] width 47 height 21
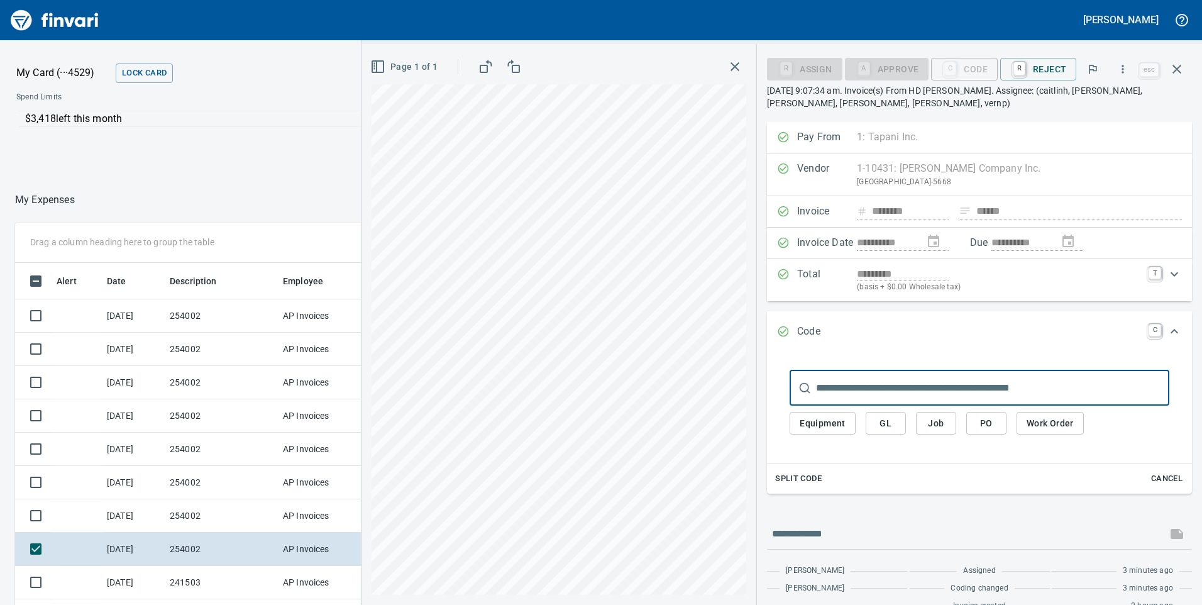
click at [892, 379] on input "text" at bounding box center [992, 387] width 353 height 35
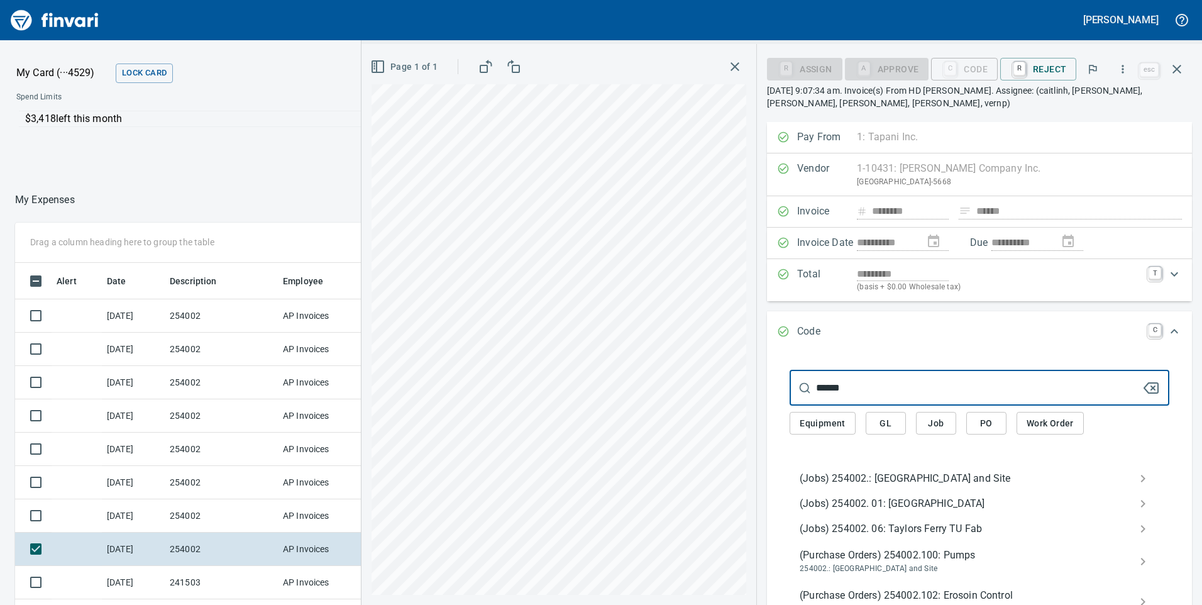
type input "******"
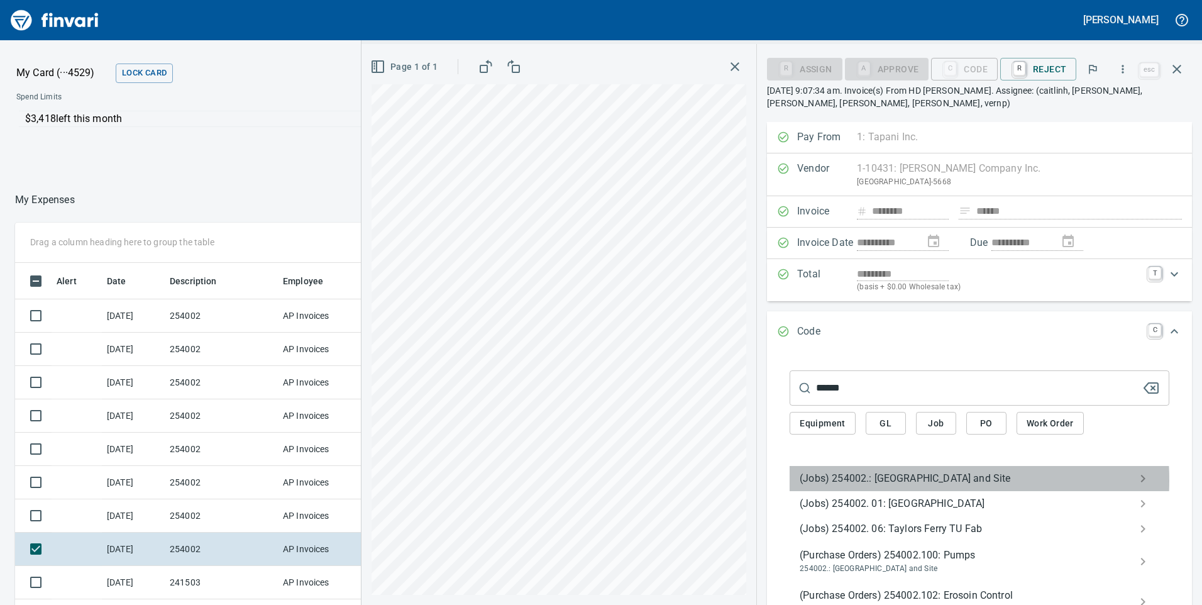
click at [885, 480] on span "(Jobs) 254002.: [GEOGRAPHIC_DATA] and Site" at bounding box center [970, 478] width 340 height 15
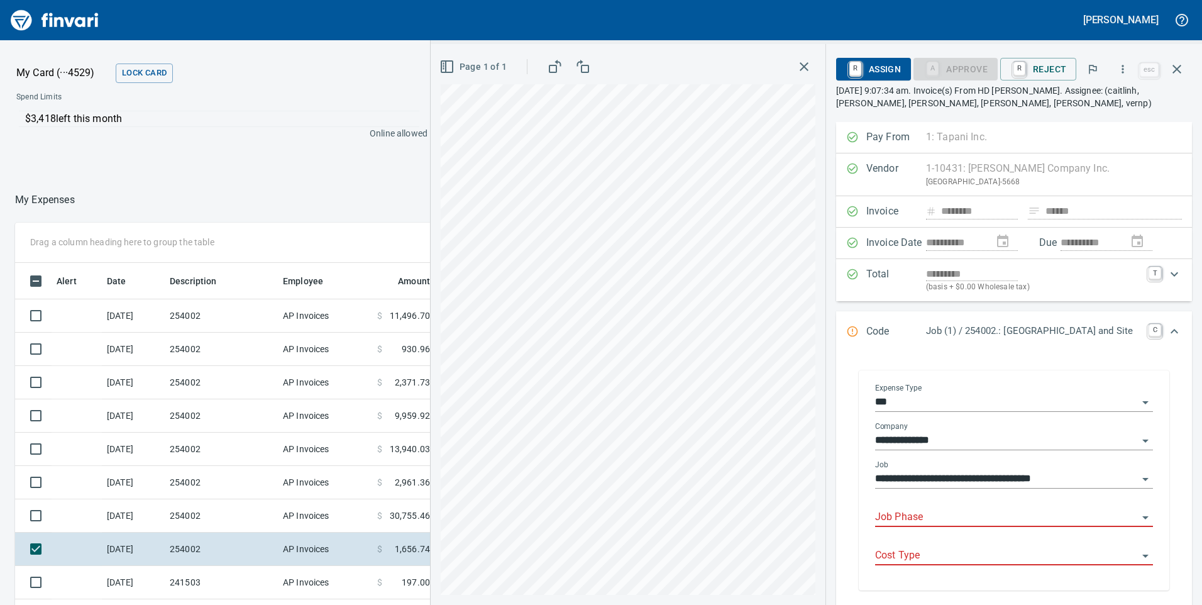
click at [914, 517] on input "Job Phase" at bounding box center [1006, 518] width 263 height 18
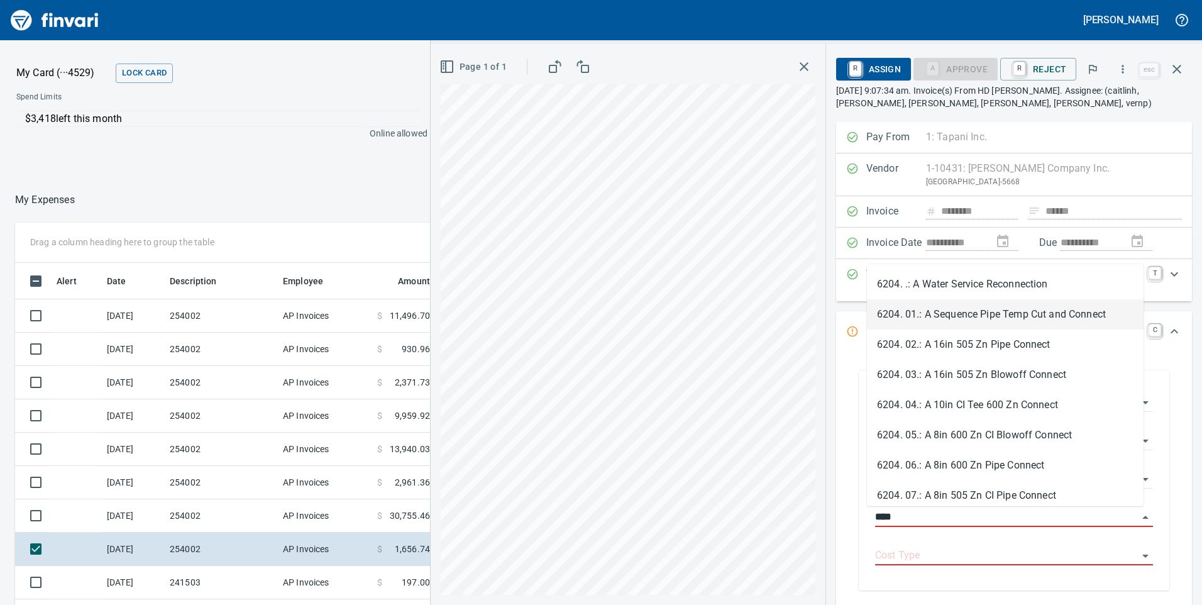
click at [937, 318] on li "6204. 01.: A Sequence Pipe Temp Cut and Connect" at bounding box center [1005, 314] width 277 height 30
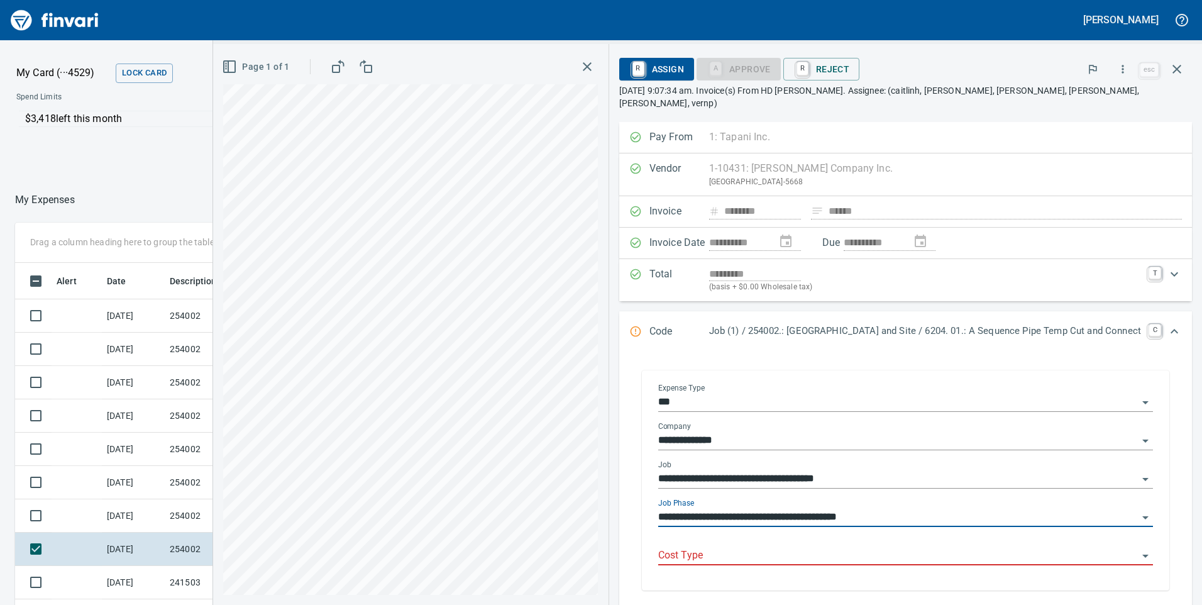
type input "**********"
click at [802, 548] on input "Cost Type" at bounding box center [898, 556] width 480 height 18
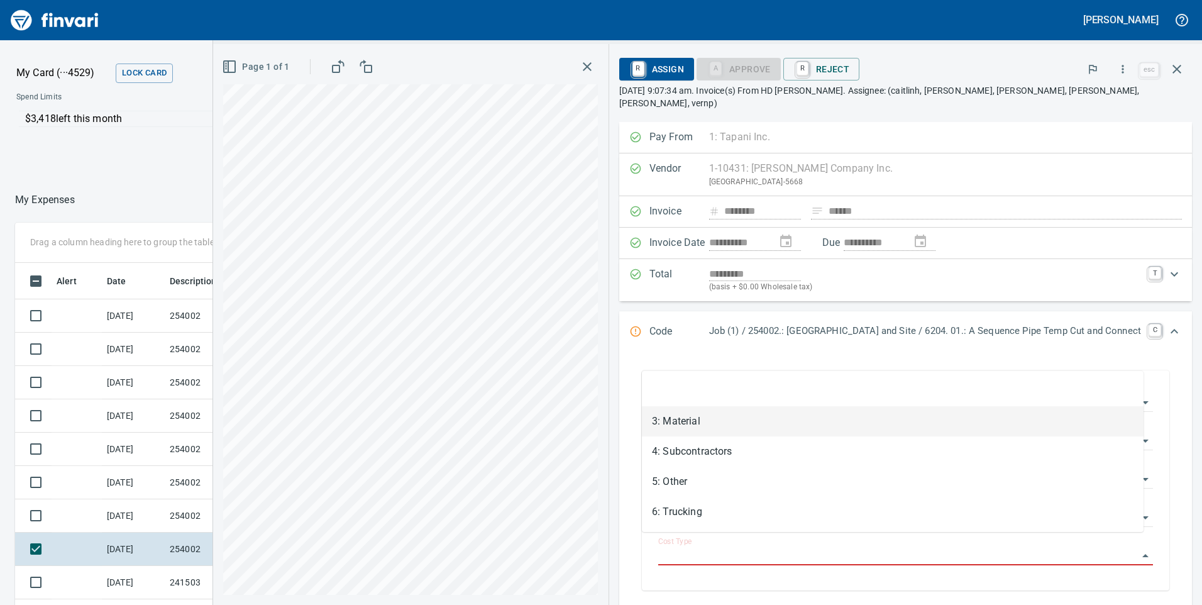
click at [714, 415] on li "3: Material" at bounding box center [893, 421] width 502 height 30
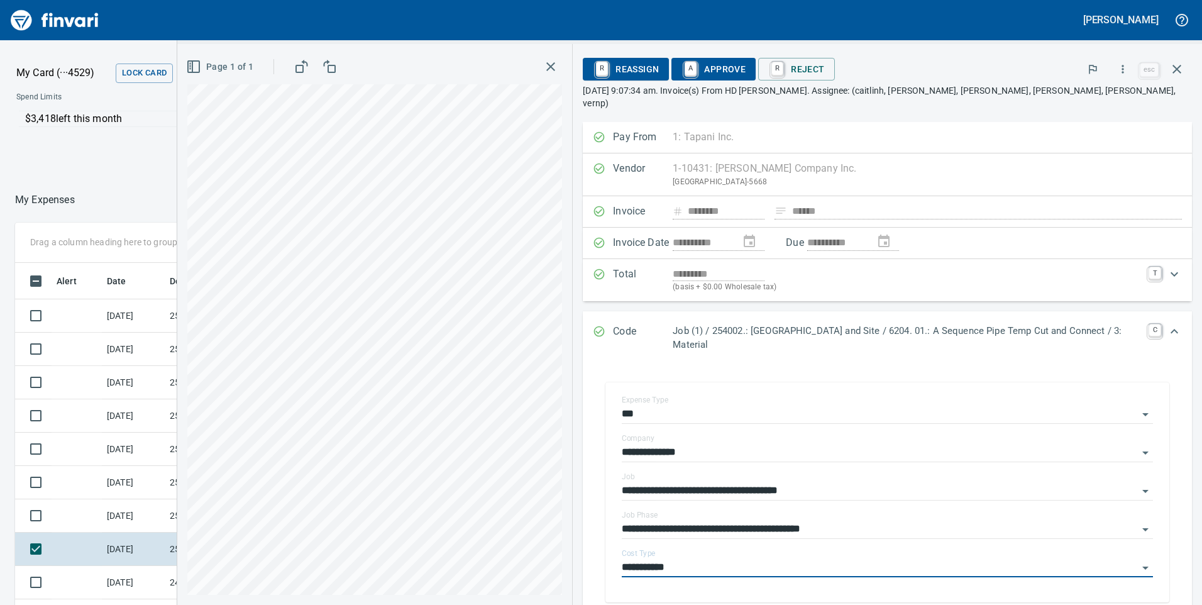
type input "**********"
click at [725, 69] on span "A Approve" at bounding box center [714, 68] width 64 height 21
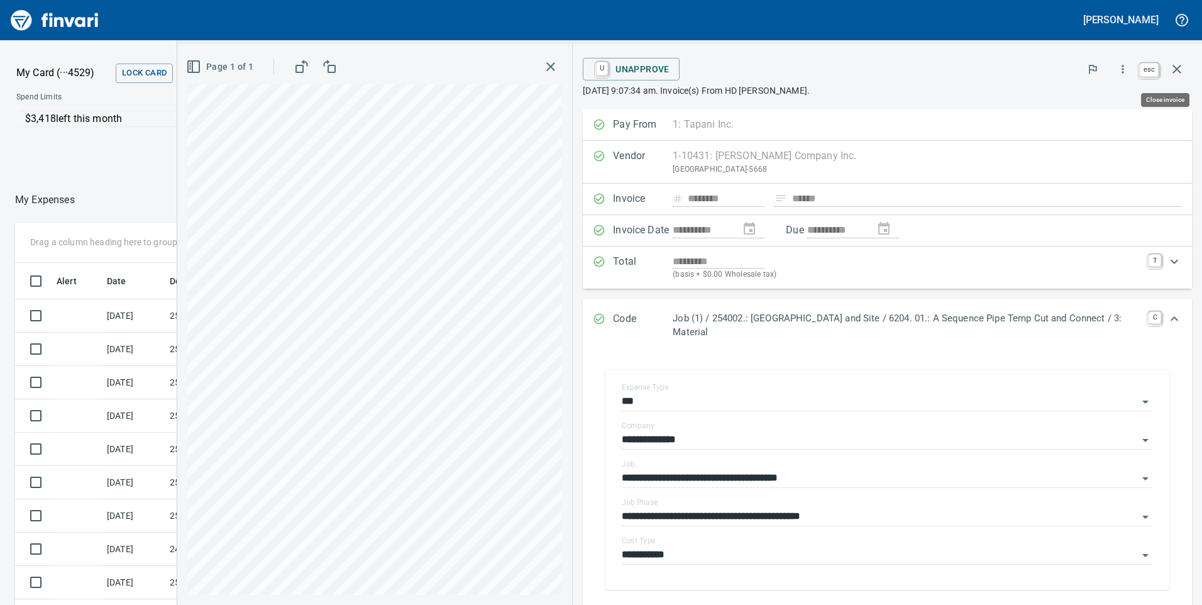
click at [1183, 69] on icon "button" at bounding box center [1176, 69] width 15 height 15
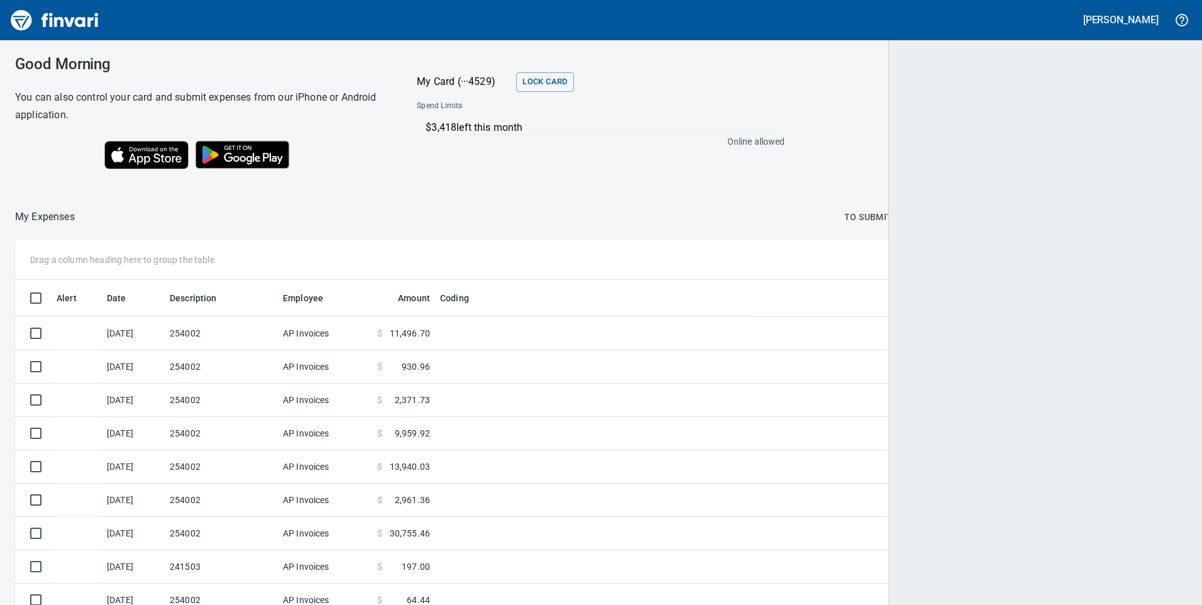
scroll to position [457, 1134]
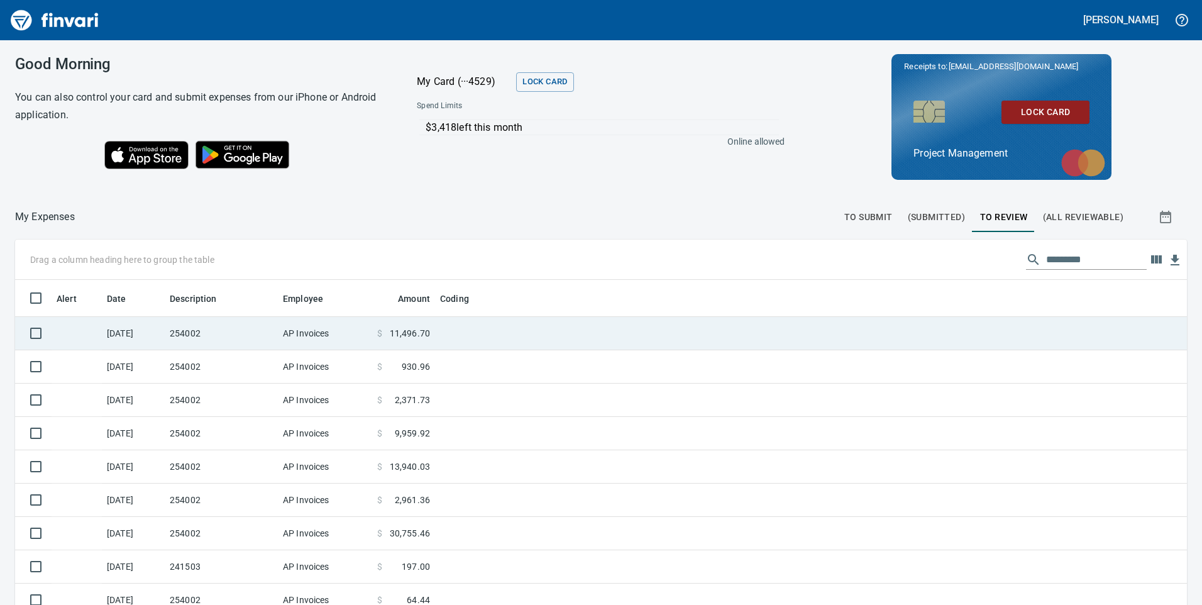
click at [306, 334] on td "AP Invoices" at bounding box center [325, 333] width 94 height 33
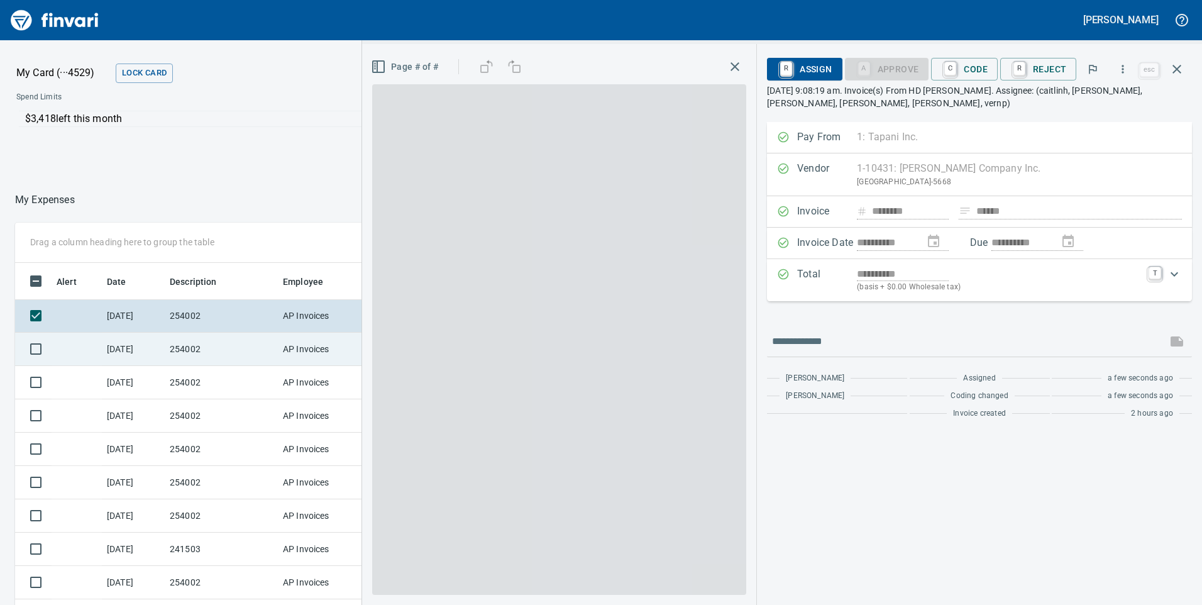
scroll to position [457, 829]
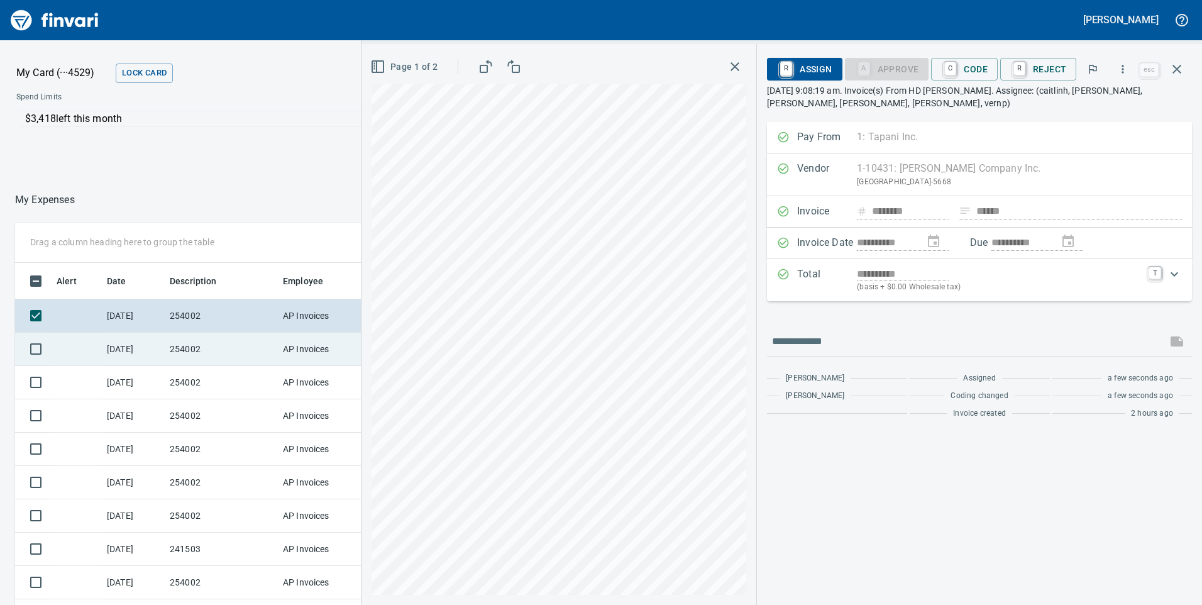
click at [207, 351] on td "254002" at bounding box center [221, 349] width 113 height 33
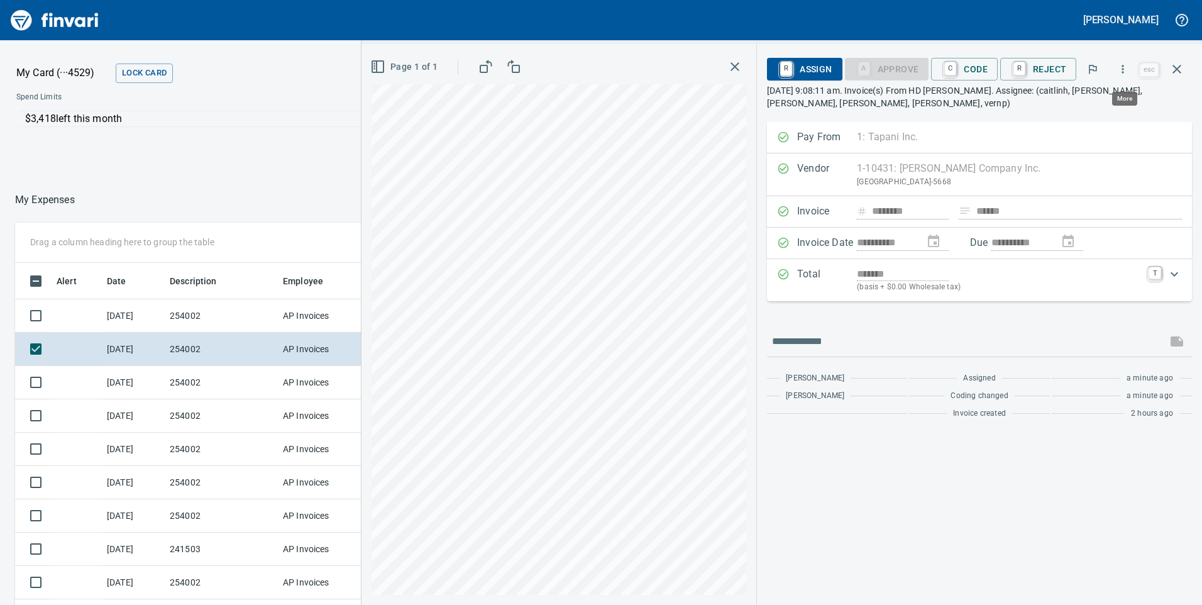
scroll to position [457, 829]
click at [226, 511] on td "254002" at bounding box center [221, 515] width 113 height 33
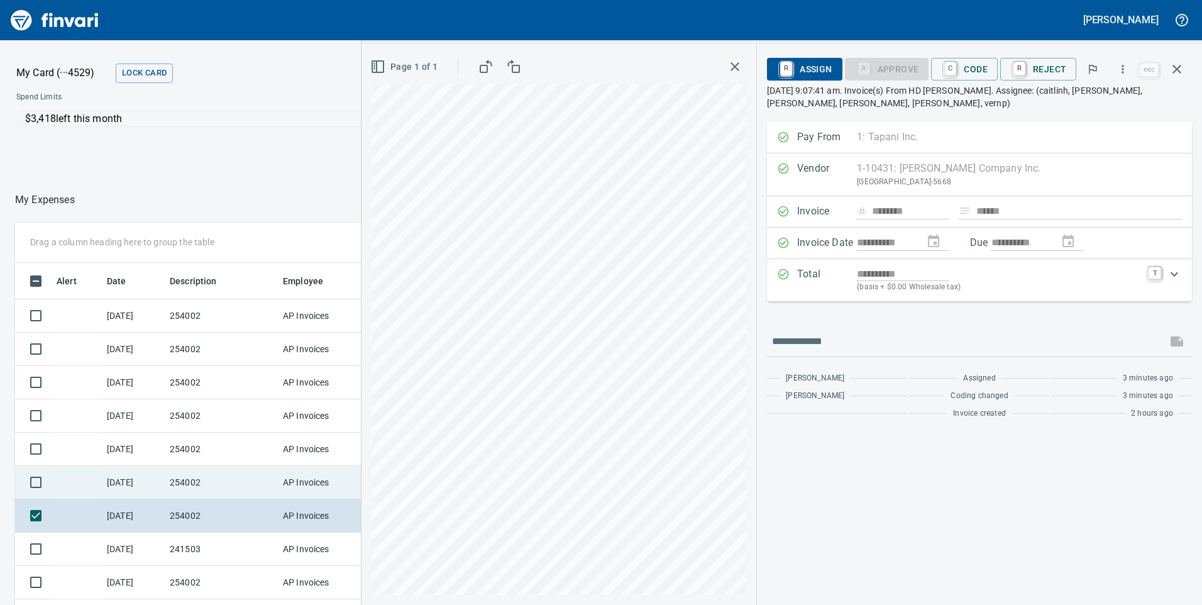
click at [229, 484] on td "254002" at bounding box center [221, 482] width 113 height 33
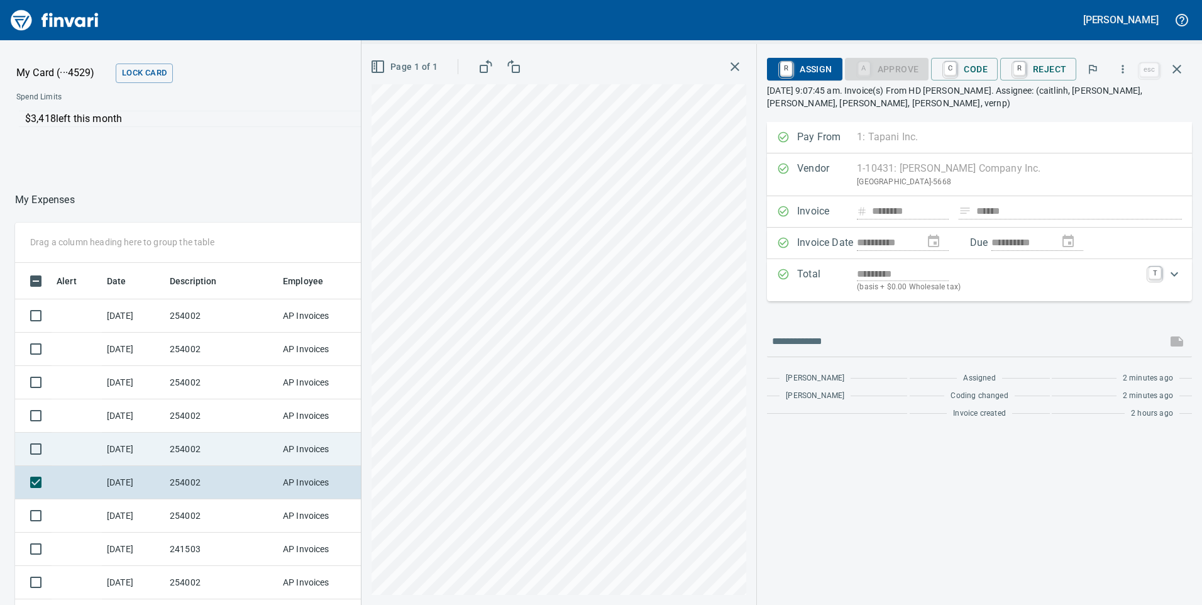
click at [222, 465] on td "254002" at bounding box center [221, 449] width 113 height 33
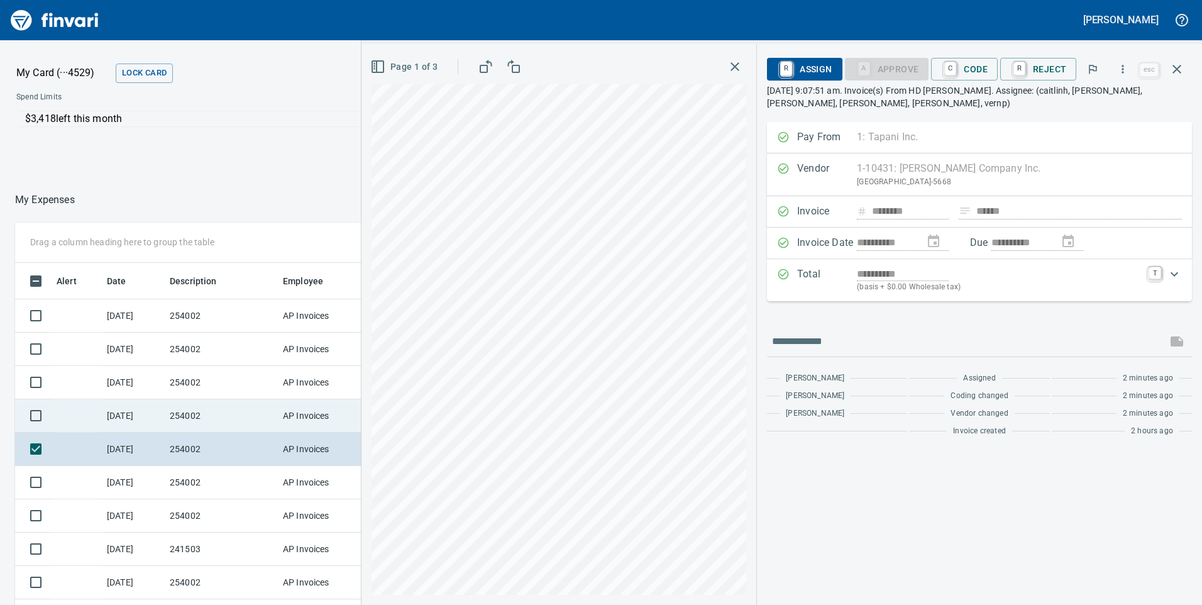
click at [219, 426] on td "254002" at bounding box center [221, 415] width 113 height 33
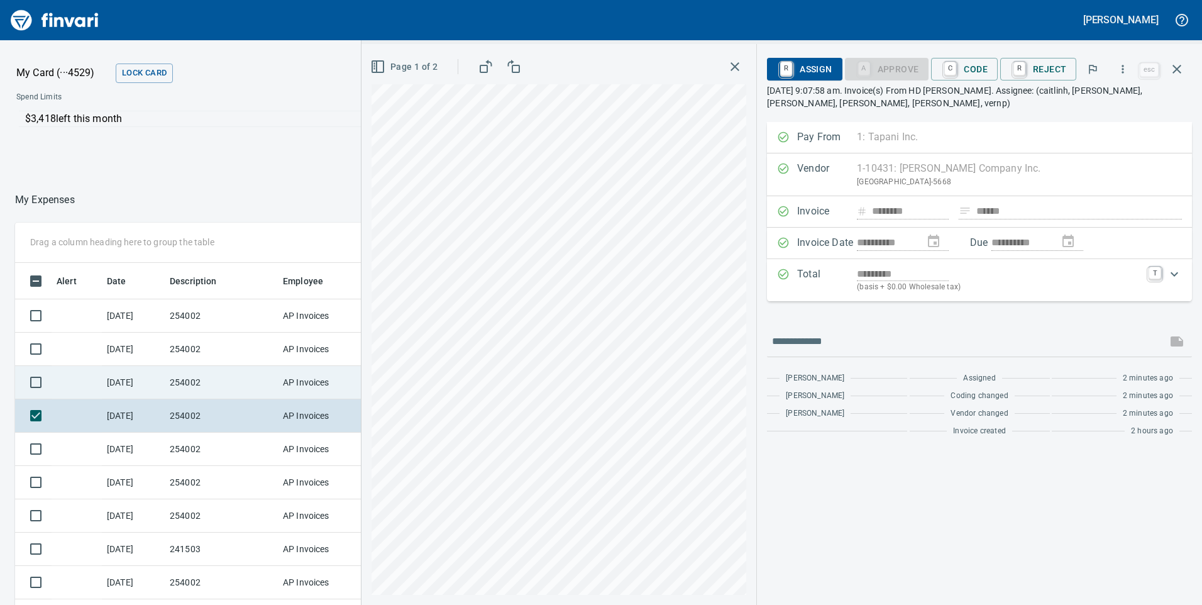
click at [184, 384] on td "254002" at bounding box center [221, 382] width 113 height 33
